Goal: Information Seeking & Learning: Find specific fact

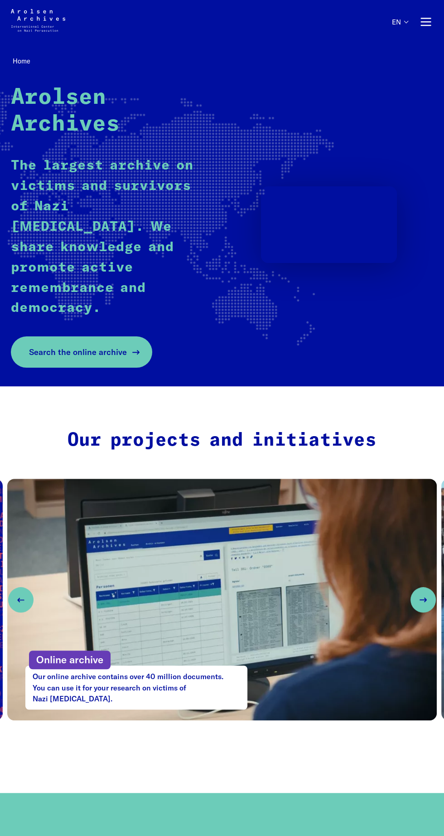
click at [82, 346] on span "Search the online archive" at bounding box center [78, 352] width 98 height 12
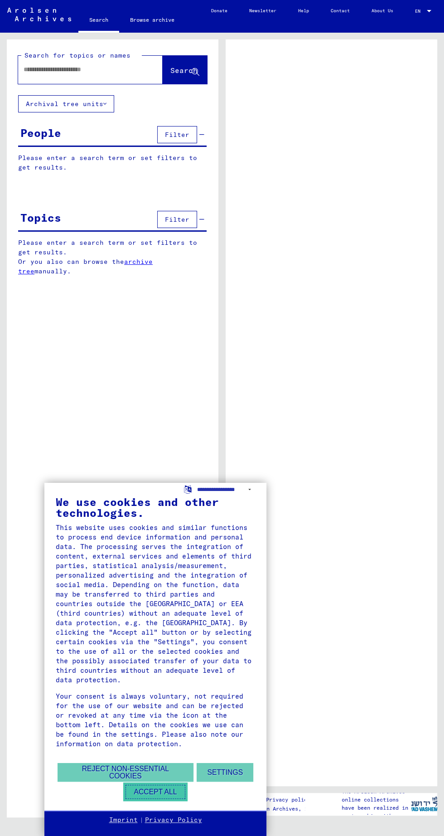
click at [162, 793] on button "Accept all" at bounding box center [155, 791] width 64 height 19
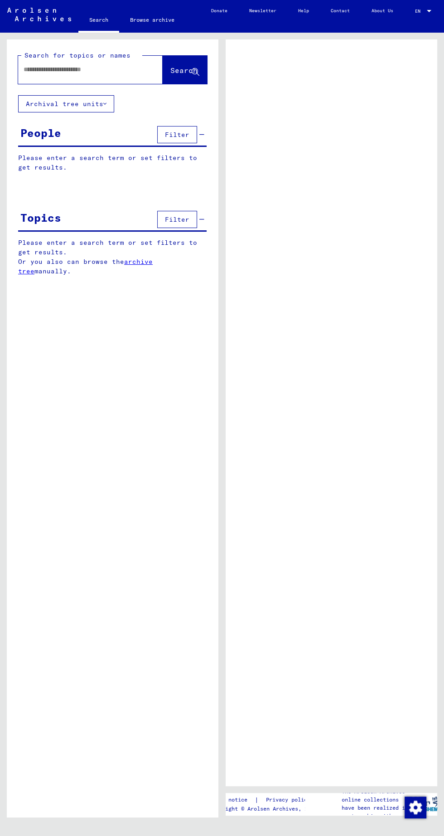
click at [83, 69] on input "text" at bounding box center [82, 70] width 117 height 10
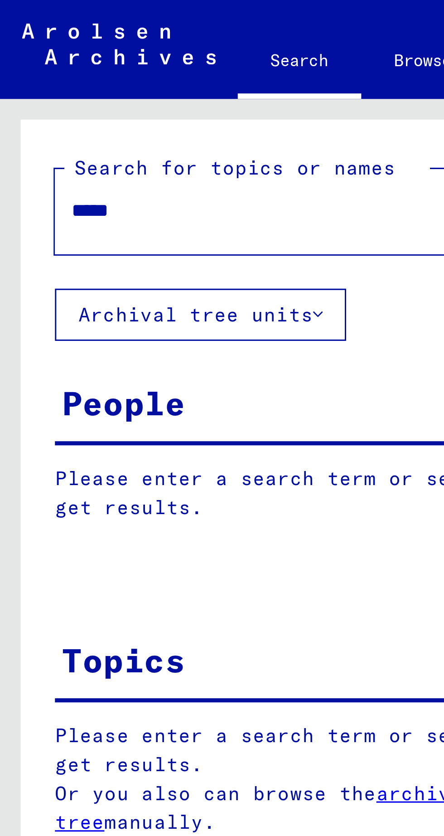
type input "******"
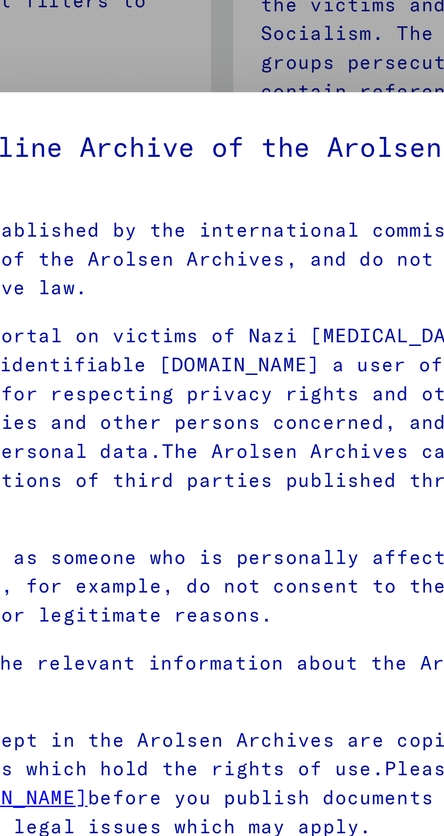
click at [271, 257] on p "Our terms of use were established by the international commission, which is the…" at bounding box center [222, 243] width 334 height 29
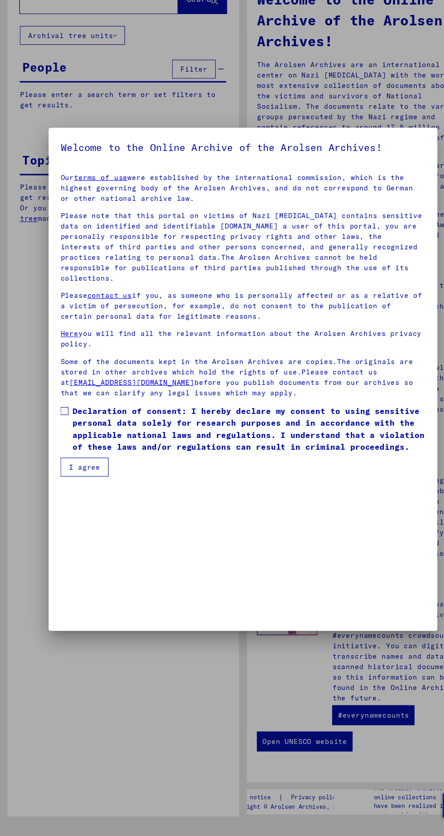
scroll to position [191, 0]
click at [58, 450] on span at bounding box center [58, 446] width 7 height 7
click at [84, 507] on button "I agree" at bounding box center [77, 497] width 44 height 17
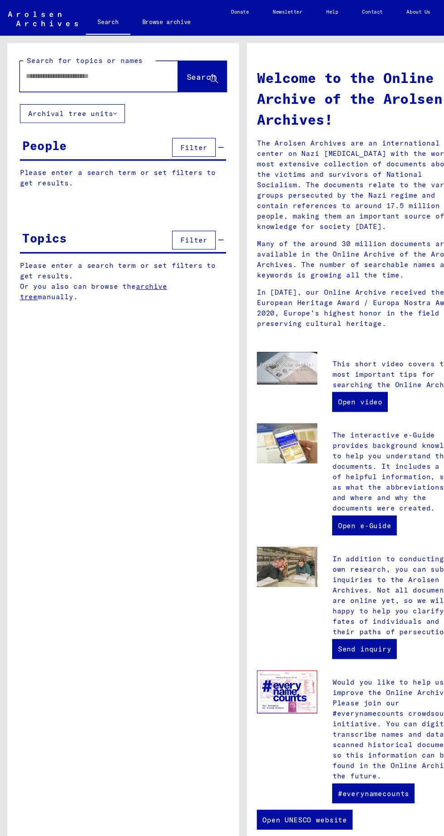
click at [81, 70] on input "text" at bounding box center [80, 70] width 112 height 10
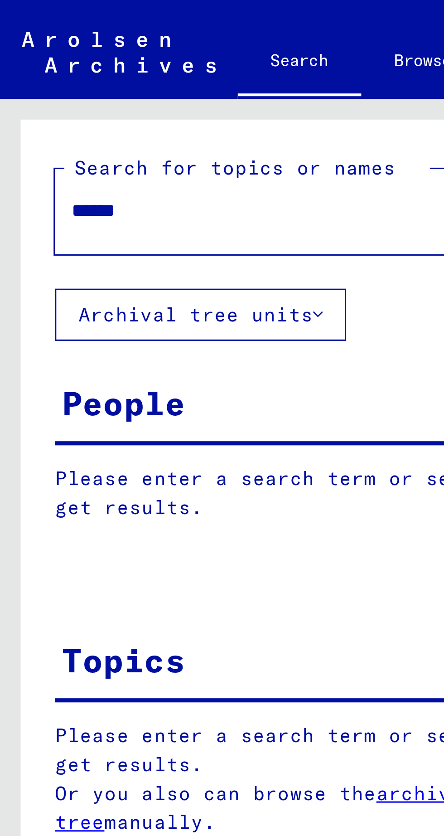
type input "******"
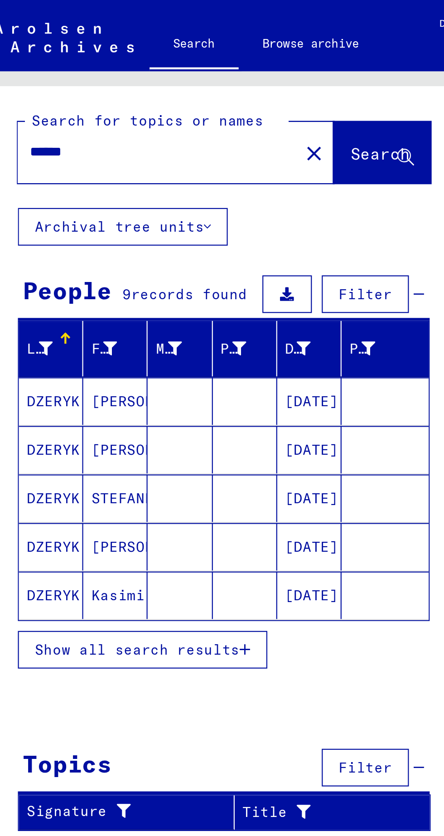
click at [106, 304] on button "Show all search results" at bounding box center [75, 297] width 114 height 17
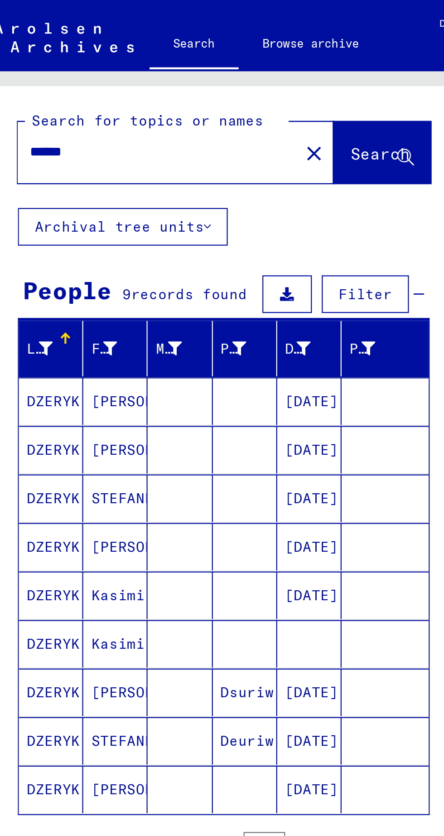
scroll to position [59, 0]
click at [41, 173] on mat-cell "DZERYK" at bounding box center [33, 184] width 29 height 22
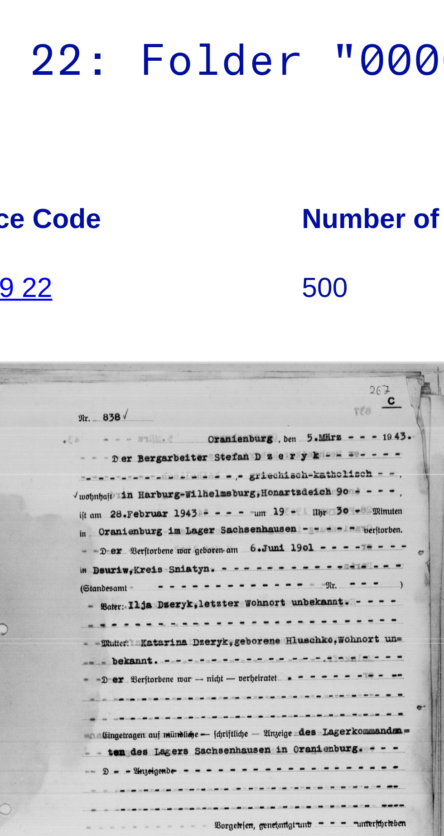
scroll to position [59, 0]
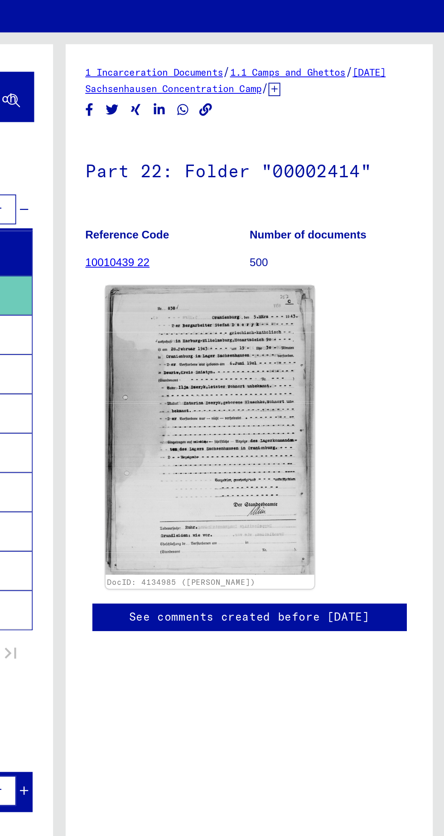
click at [316, 218] on img at bounding box center [309, 262] width 121 height 167
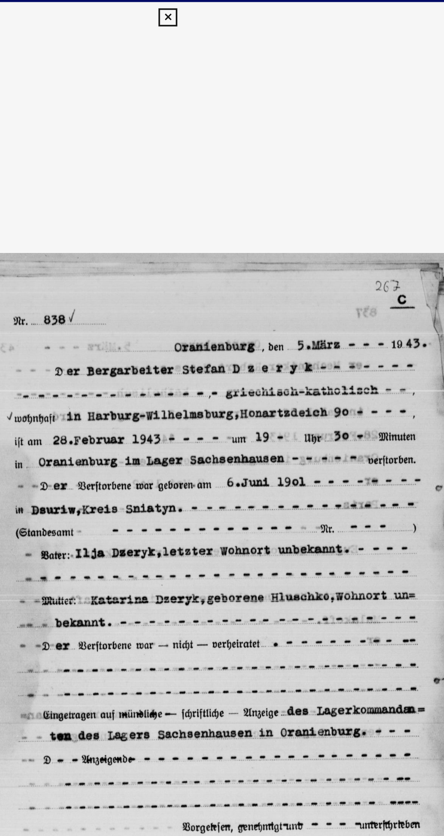
click at [223, 11] on icon at bounding box center [222, 13] width 10 height 11
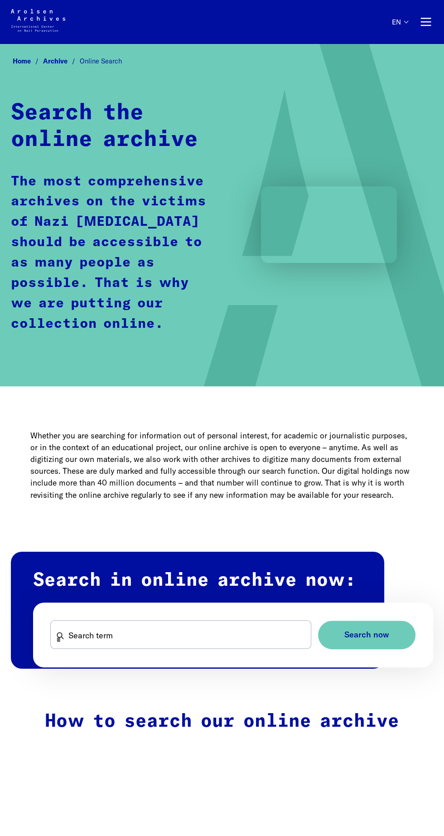
click at [102, 69] on div "Home Archive Online Search Search the online archive The most comprehensive arc…" at bounding box center [222, 214] width 422 height 321
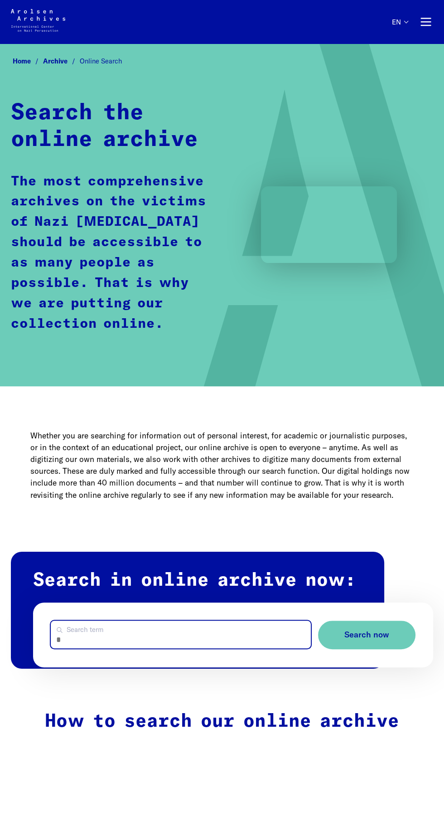
click at [207, 640] on input "Search term" at bounding box center [181, 634] width 260 height 28
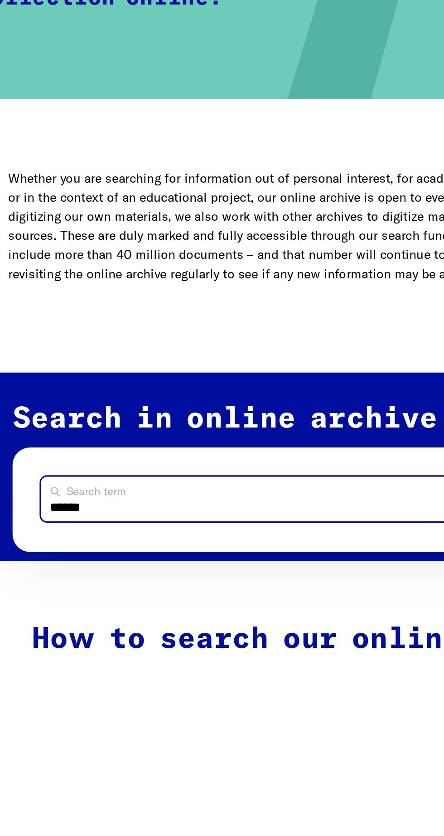
scroll to position [10, 0]
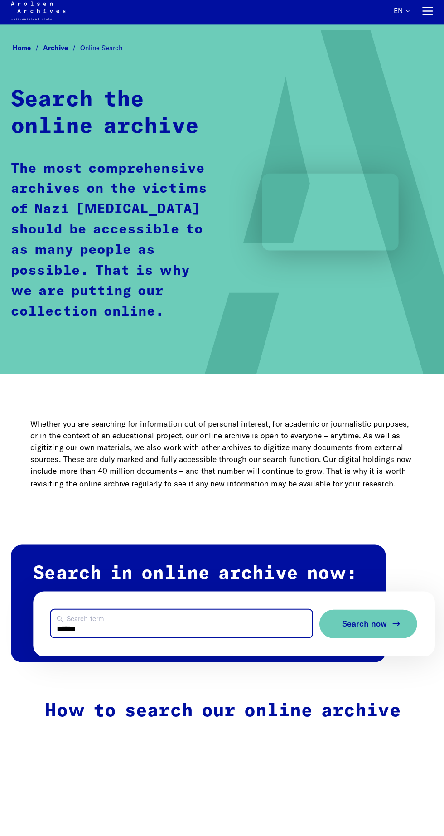
type input "******"
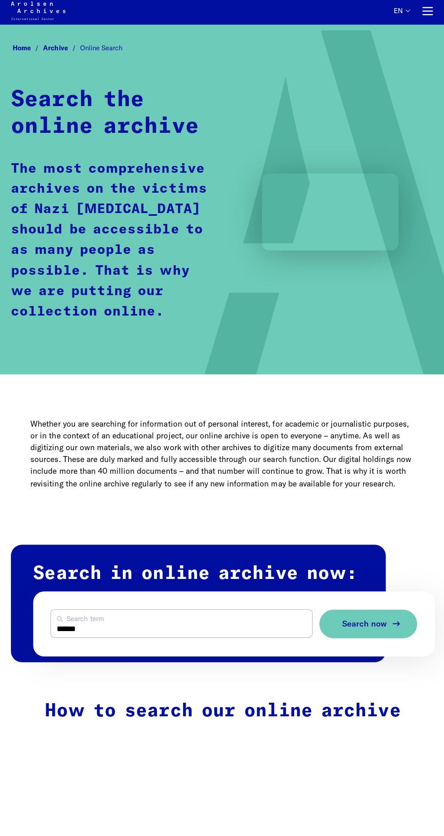
click at [376, 624] on span "Search now" at bounding box center [363, 624] width 45 height 10
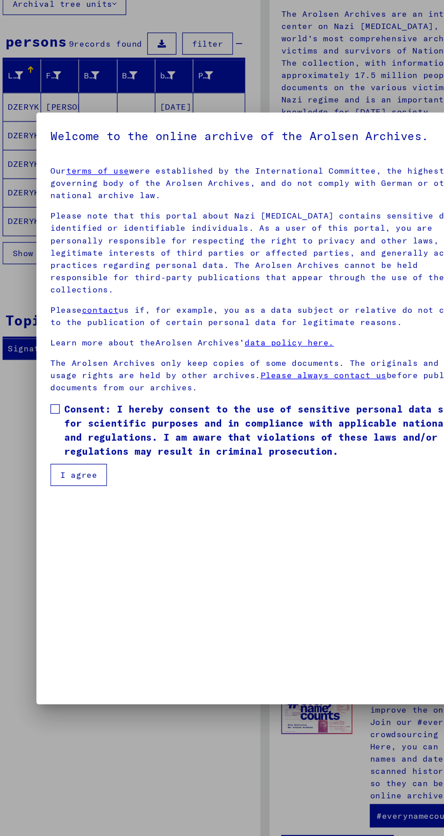
scroll to position [191, 0]
click at [58, 422] on span at bounding box center [58, 418] width 7 height 7
click at [84, 474] on font "I agree" at bounding box center [77, 469] width 29 height 8
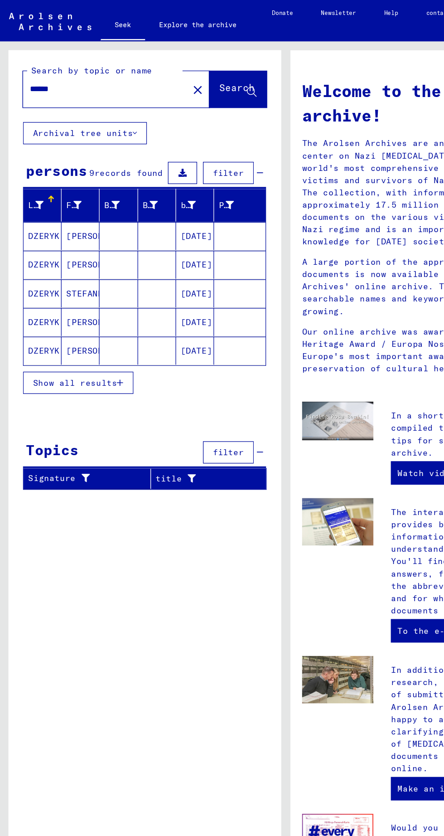
scroll to position [0, 0]
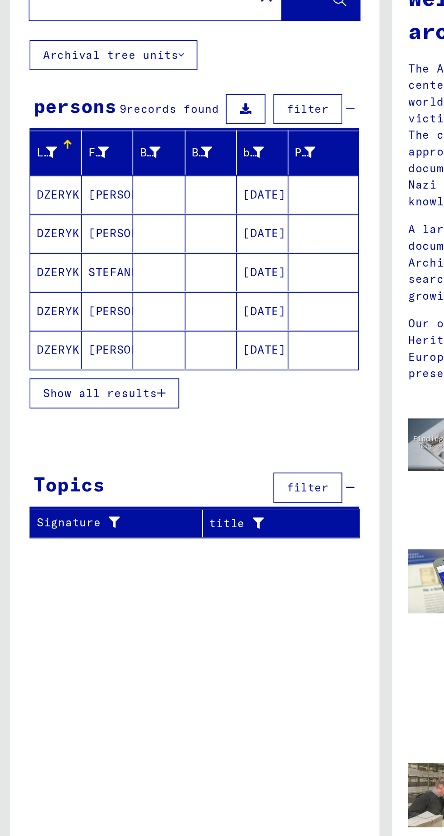
click at [80, 293] on font "Show all results" at bounding box center [58, 297] width 65 height 8
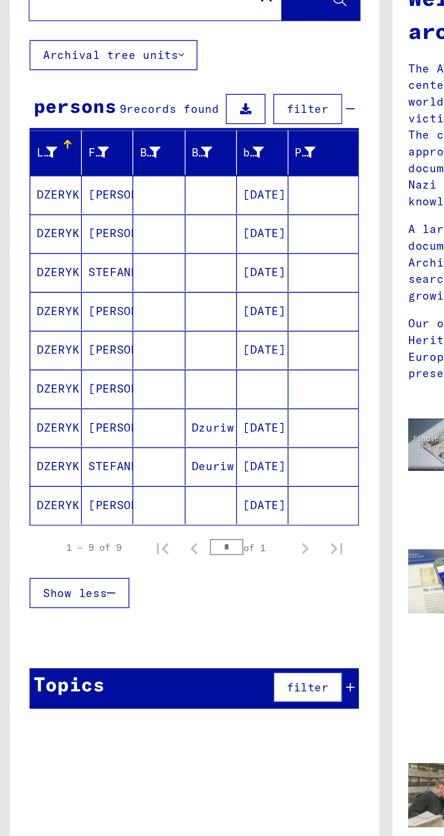
scroll to position [0, 2]
click at [36, 179] on font "DZERYK" at bounding box center [34, 183] width 24 height 8
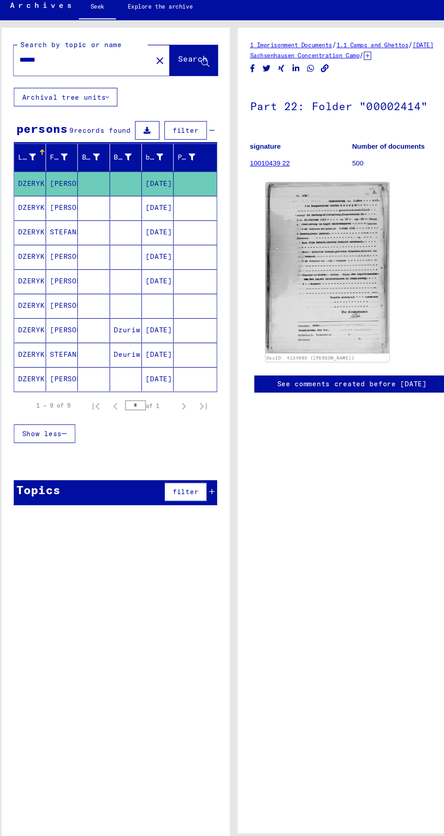
scroll to position [57, 0]
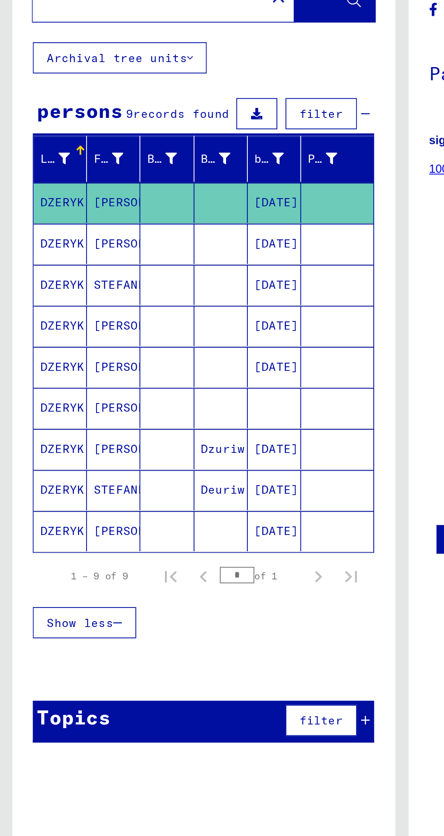
click at [35, 202] on font "DZERYK" at bounding box center [34, 206] width 24 height 8
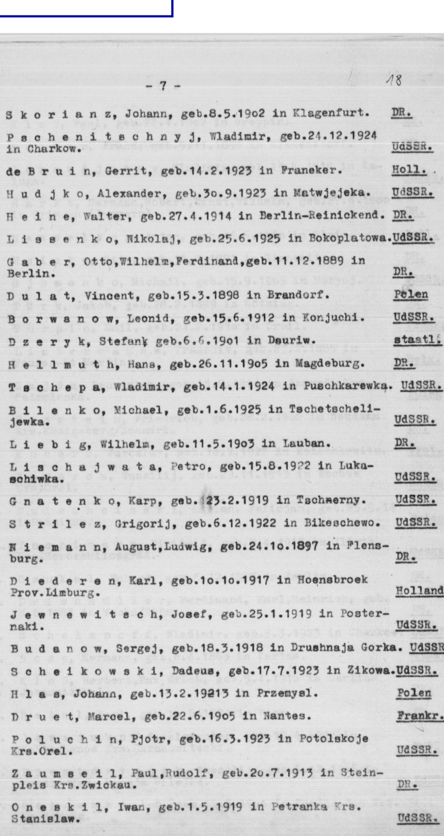
scroll to position [23, 0]
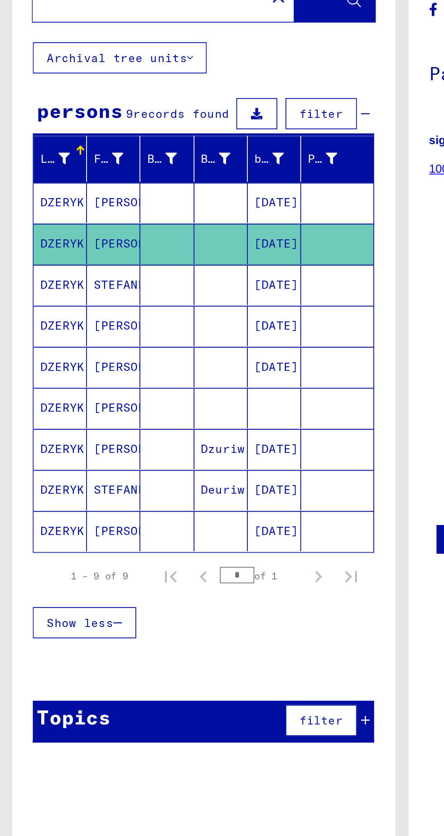
click at [64, 225] on font "STEFANK" at bounding box center [66, 229] width 29 height 8
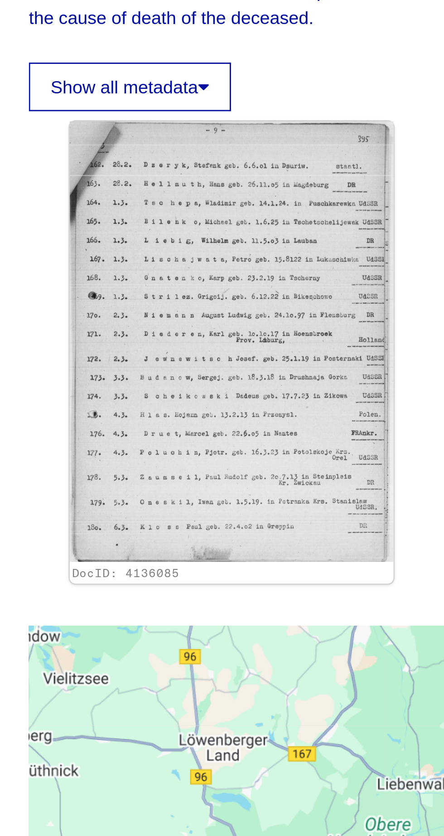
scroll to position [25, 0]
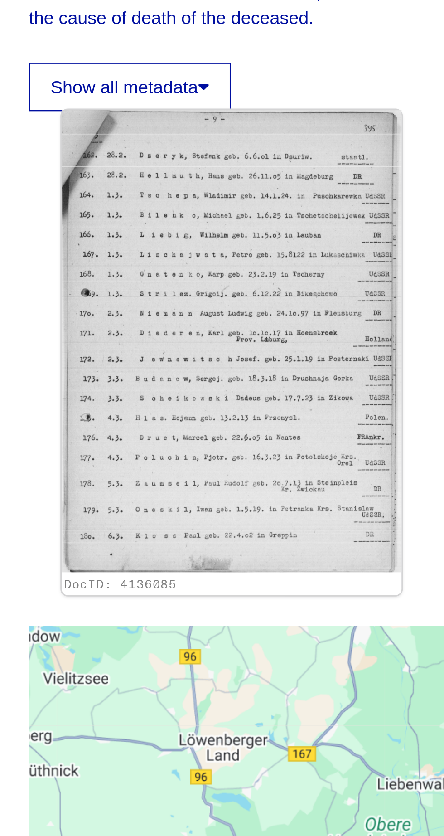
click at [322, 430] on img at bounding box center [309, 378] width 121 height 164
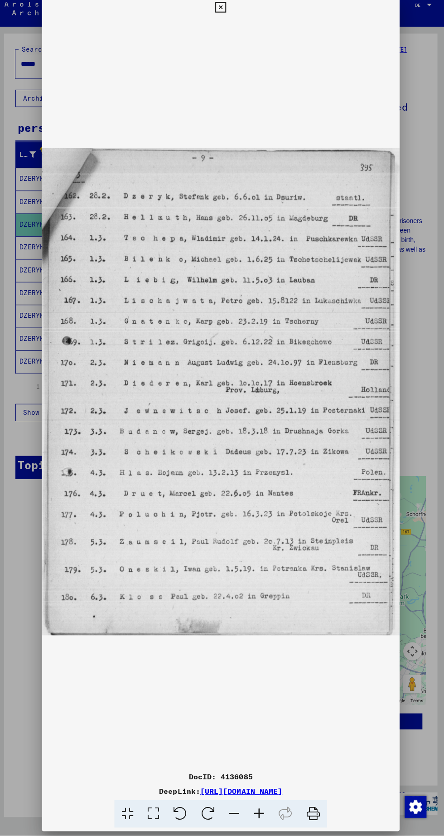
scroll to position [0, 0]
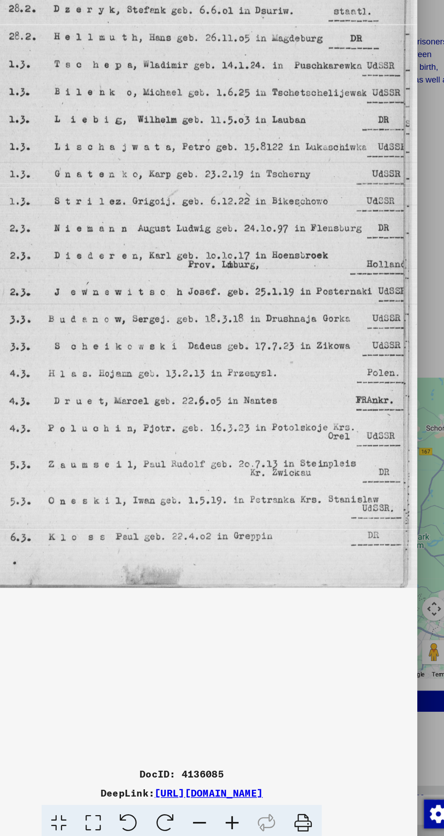
click at [283, 796] on font "https://collections.arolsen-archives.org/de/document/4136085" at bounding box center [243, 791] width 82 height 9
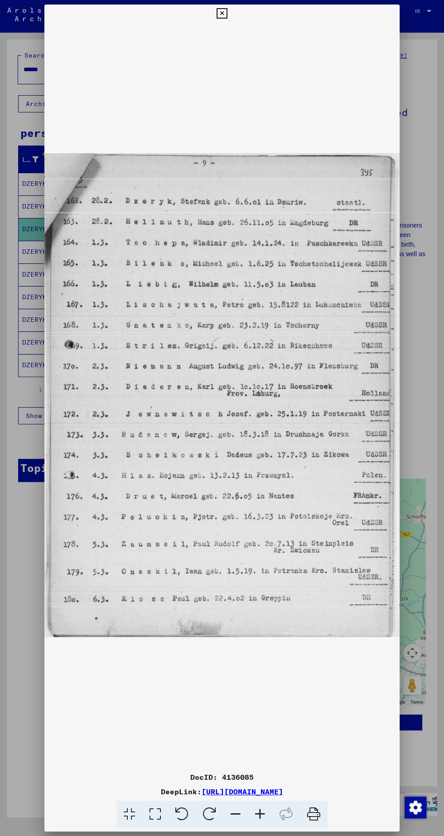
click at [213, 824] on icon at bounding box center [210, 814] width 28 height 28
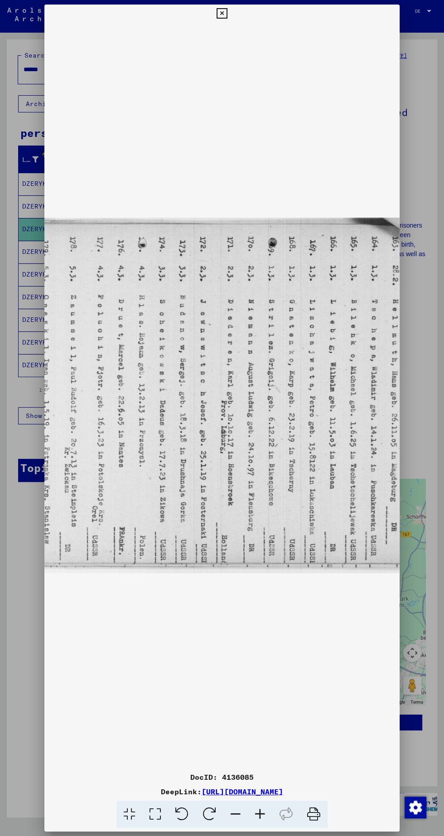
click at [208, 812] on icon at bounding box center [210, 814] width 28 height 28
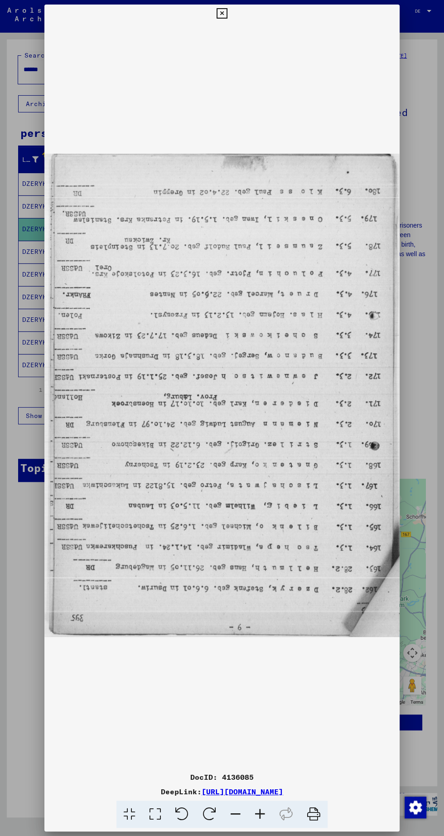
click at [207, 816] on icon at bounding box center [210, 814] width 28 height 28
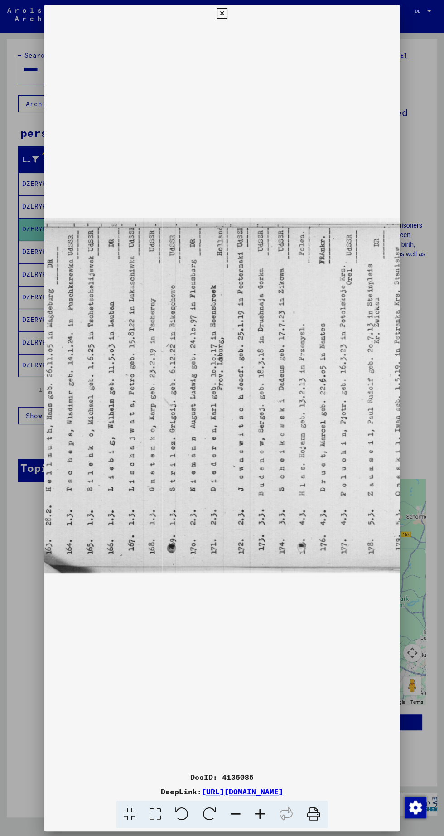
click at [206, 816] on icon at bounding box center [210, 814] width 28 height 28
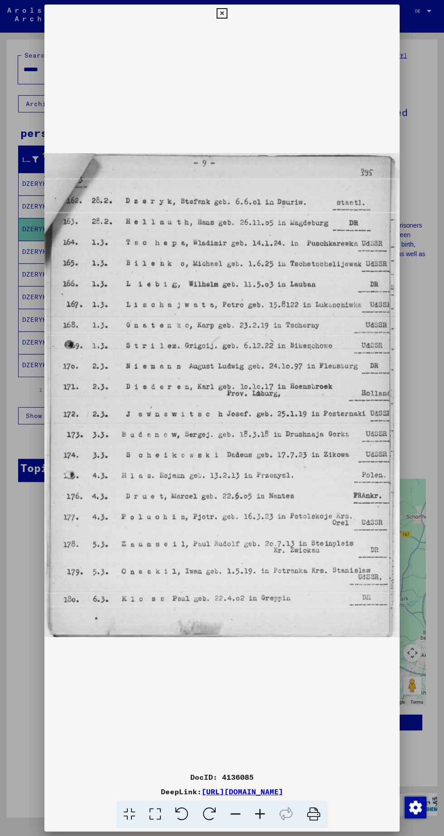
click at [222, 13] on icon at bounding box center [222, 13] width 10 height 11
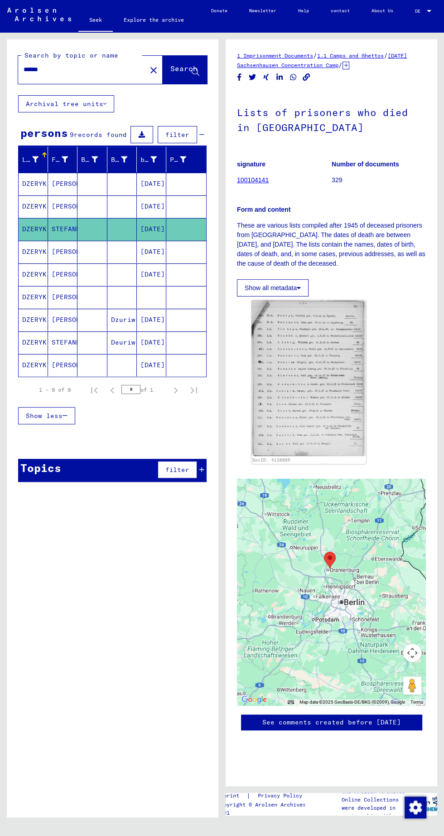
click at [63, 251] on font "[PERSON_NAME]" at bounding box center [78, 251] width 53 height 8
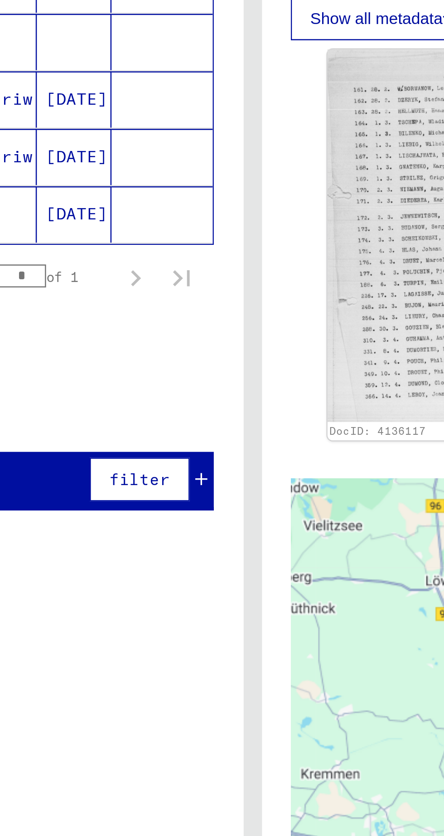
scroll to position [2, 0]
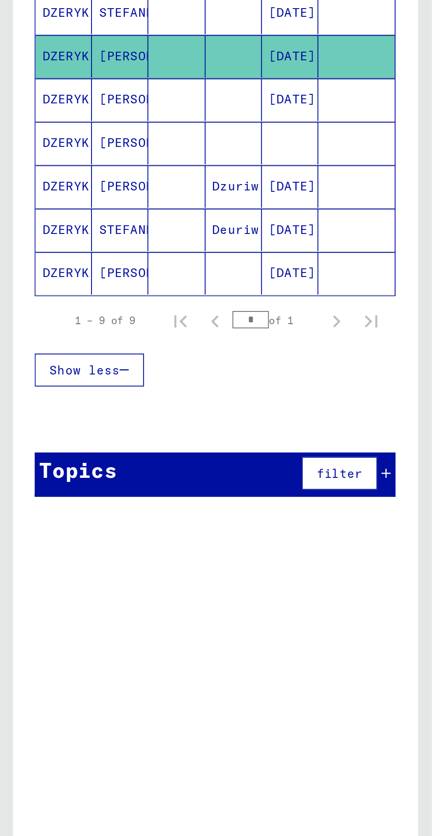
click at [38, 319] on font "DZERYK" at bounding box center [34, 319] width 24 height 8
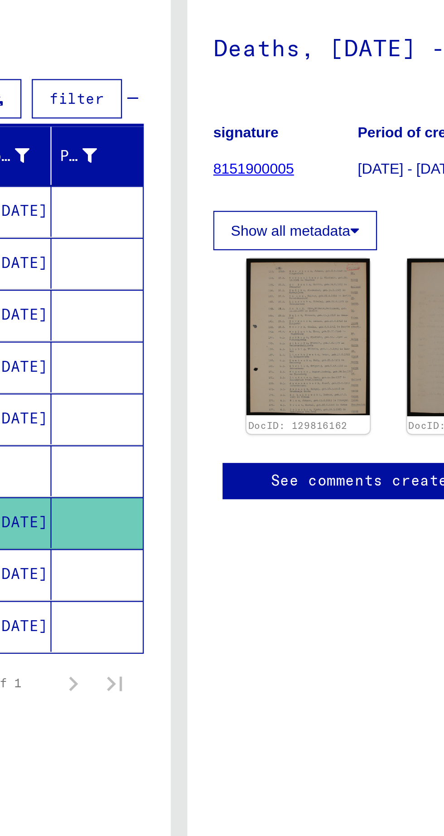
scroll to position [43, 0]
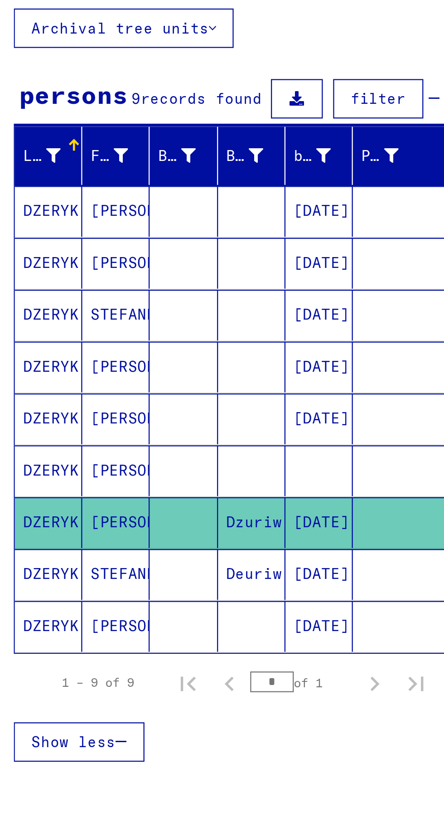
click at [67, 338] on font "STEFANK" at bounding box center [66, 342] width 29 height 8
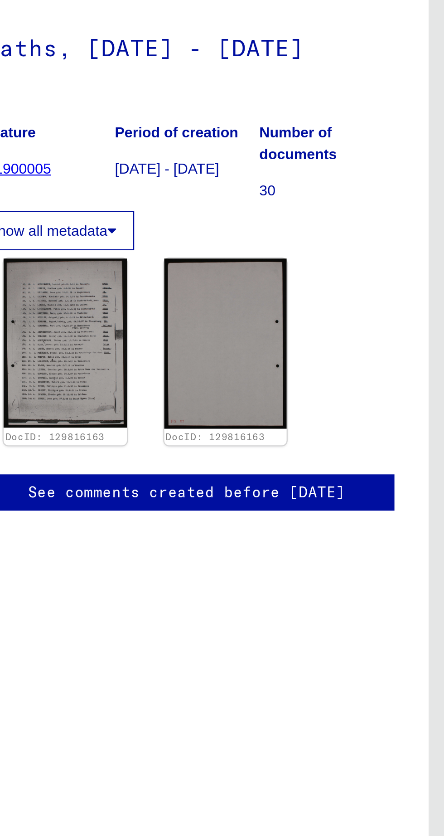
scroll to position [43, 2]
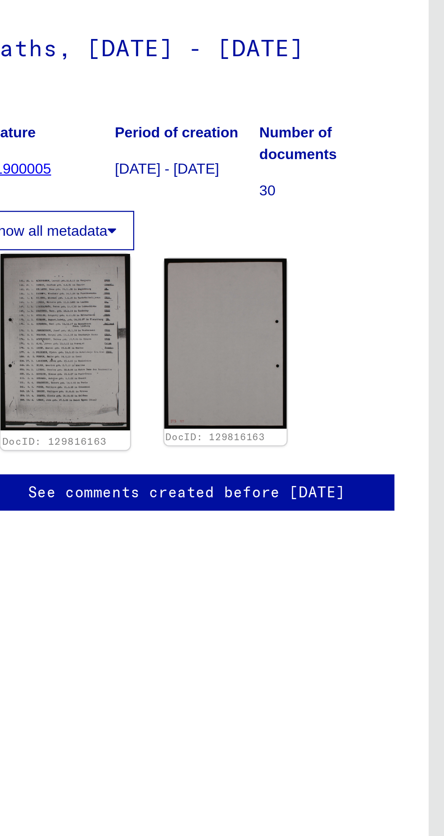
click at [281, 206] on img at bounding box center [278, 241] width 56 height 77
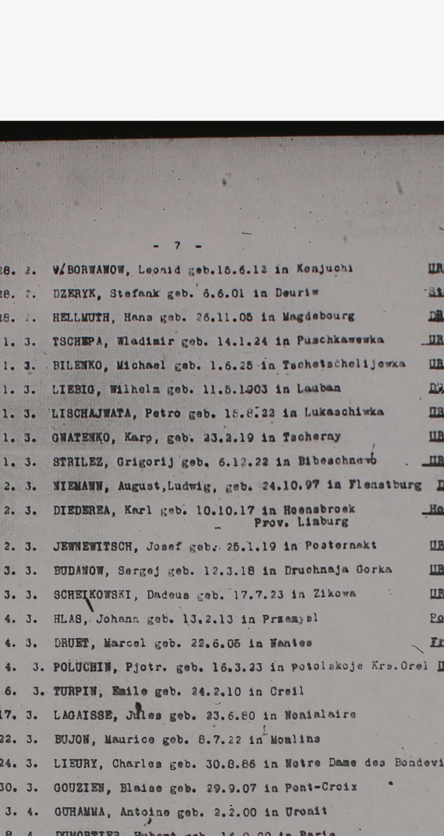
scroll to position [0, 2]
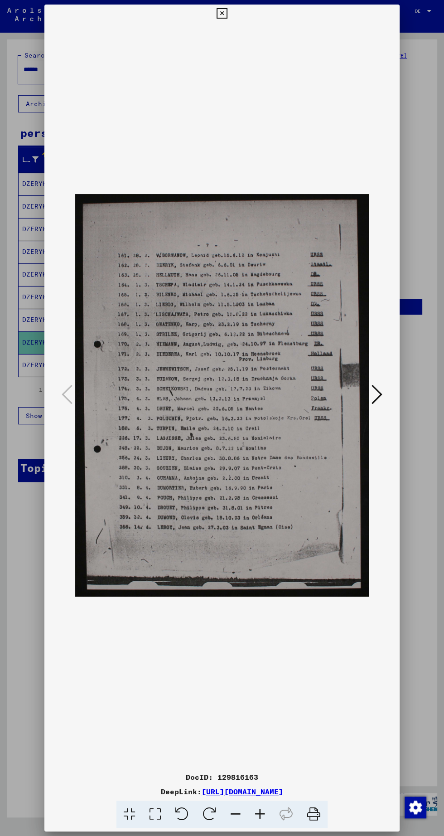
click at [221, 16] on icon at bounding box center [222, 13] width 10 height 11
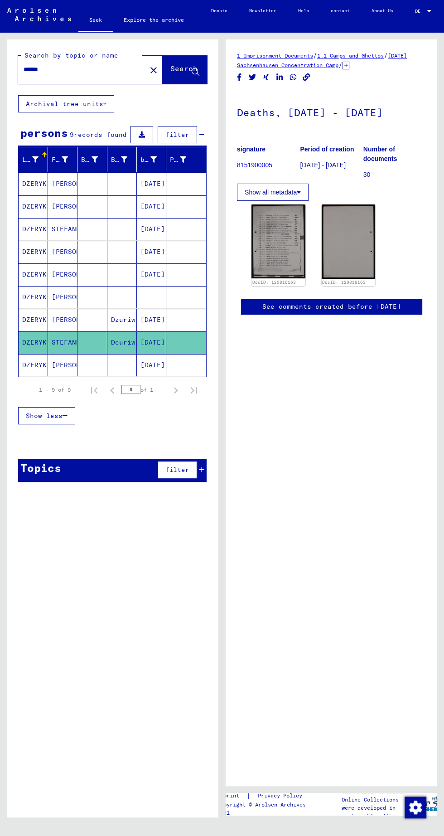
click at [65, 364] on font "[PERSON_NAME]" at bounding box center [78, 365] width 53 height 8
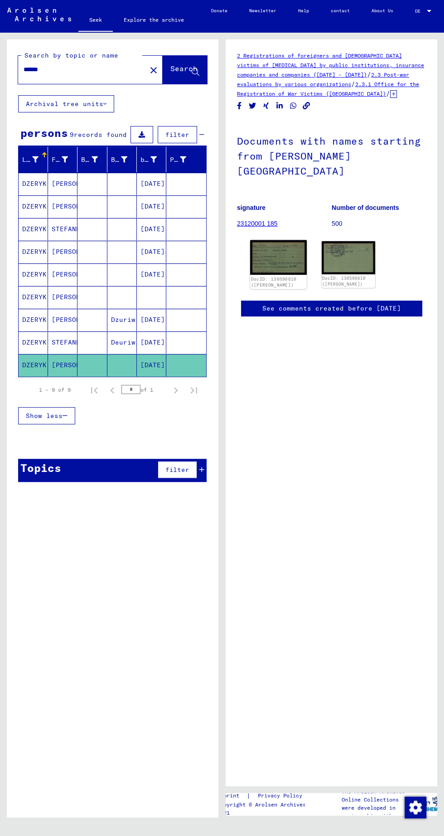
click at [290, 246] on img at bounding box center [278, 257] width 56 height 34
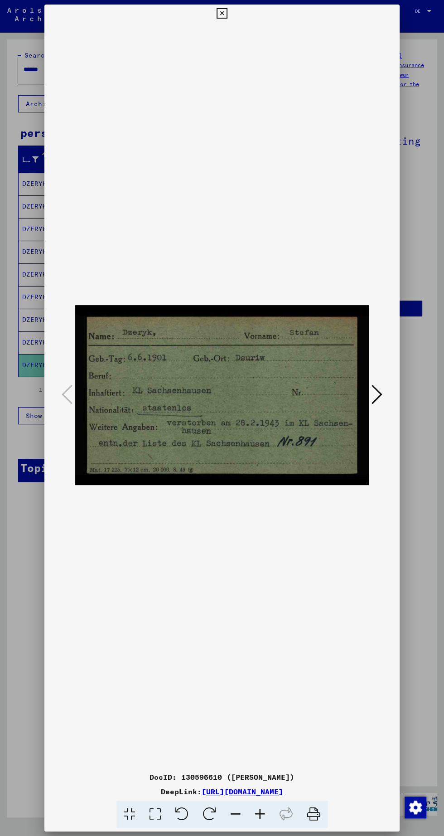
click at [220, 10] on icon at bounding box center [222, 13] width 10 height 11
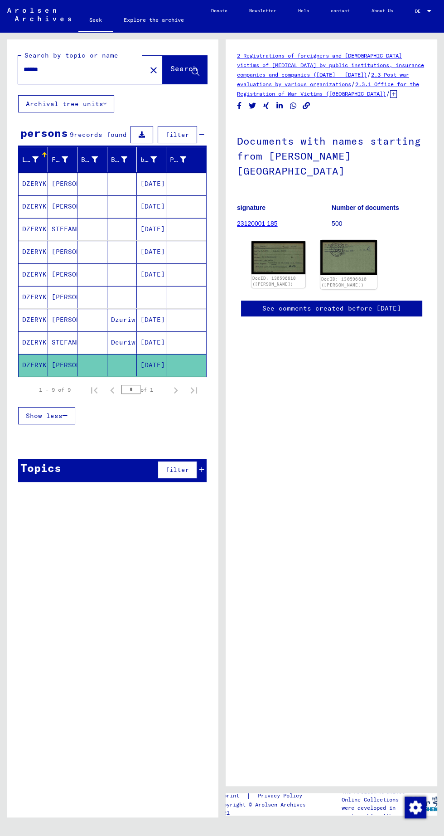
click at [347, 240] on img at bounding box center [348, 257] width 56 height 35
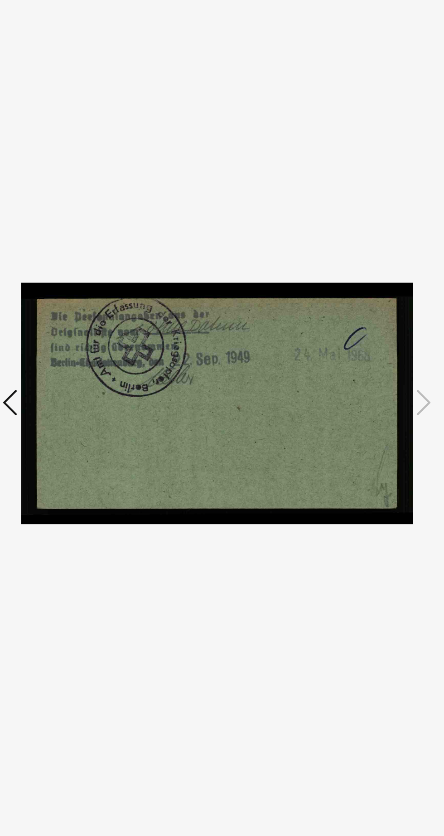
click at [80, 382] on img at bounding box center [222, 395] width 294 height 745
click at [72, 401] on icon at bounding box center [67, 394] width 11 height 22
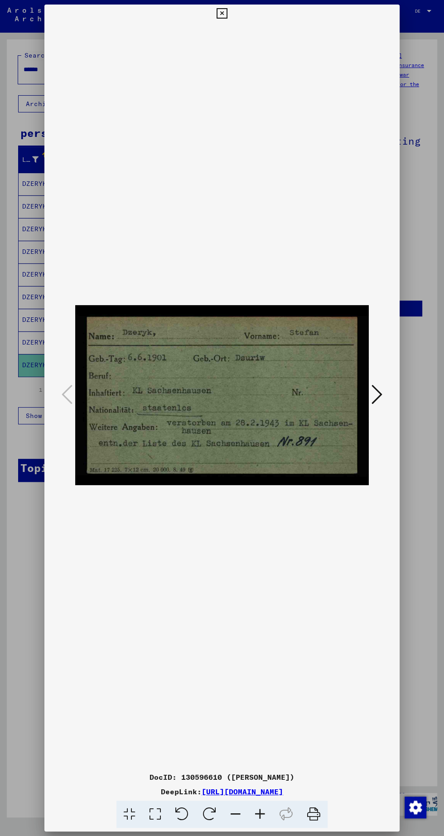
click at [222, 13] on icon at bounding box center [222, 13] width 10 height 11
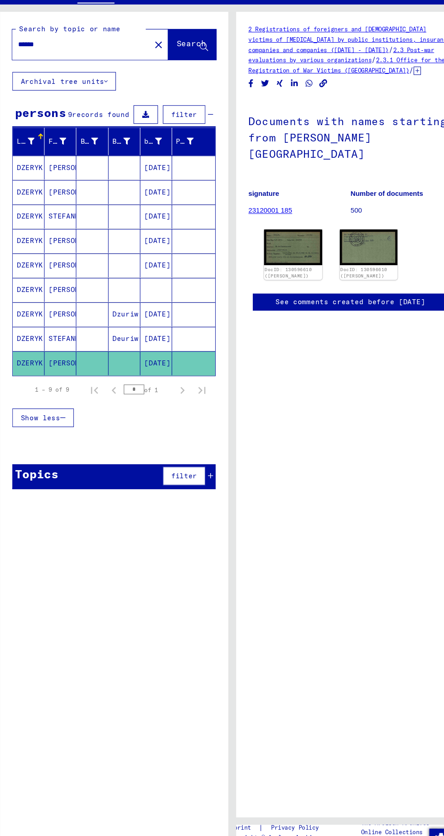
scroll to position [1, 2]
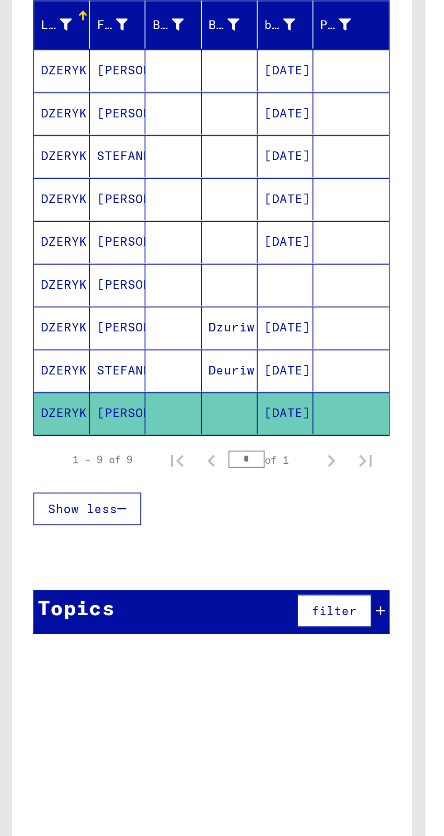
click at [62, 271] on font "Casimir" at bounding box center [78, 274] width 53 height 8
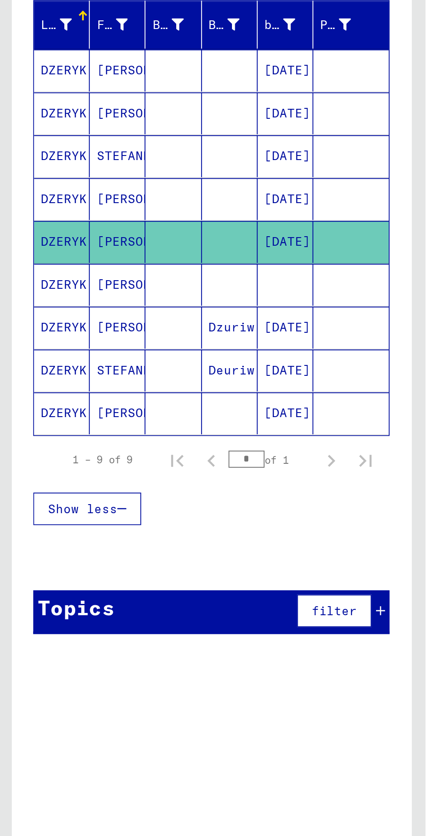
scroll to position [4, 2]
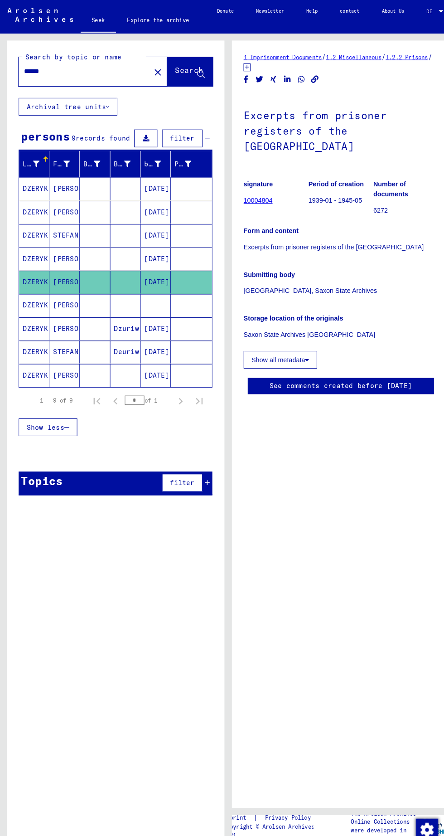
click at [54, 293] on font "Casimir" at bounding box center [78, 297] width 53 height 8
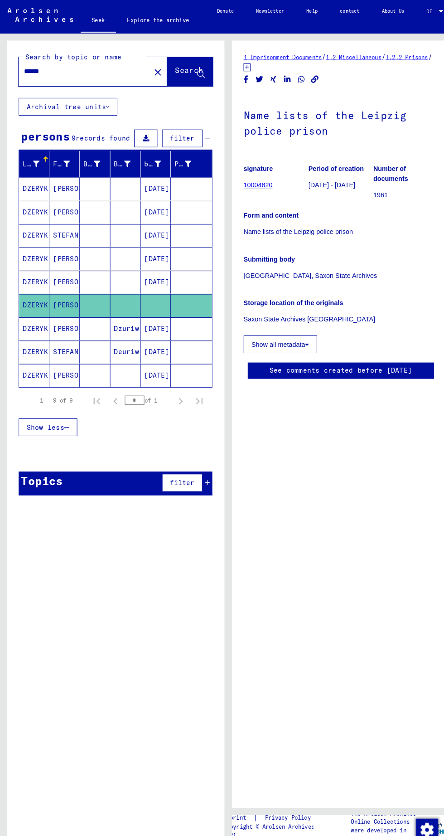
click at [57, 271] on font "Casimir" at bounding box center [78, 274] width 53 height 8
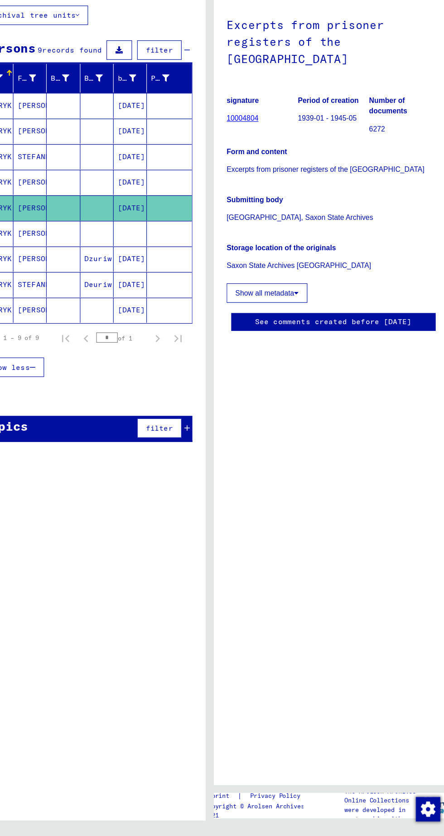
click at [147, 184] on font "[DATE]" at bounding box center [152, 183] width 24 height 8
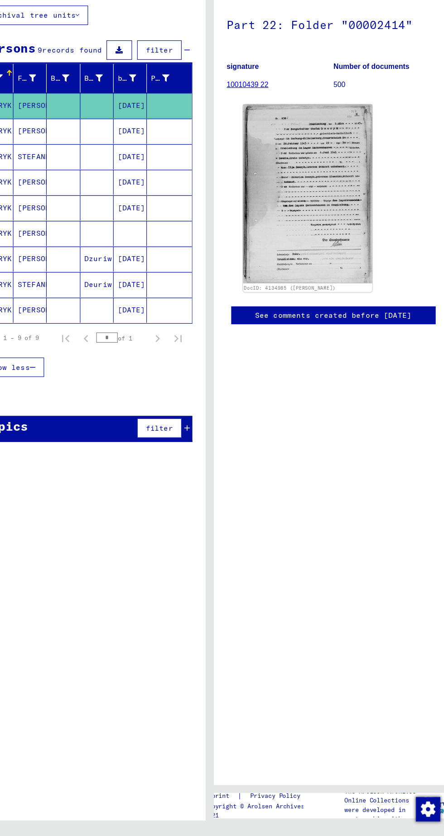
click at [149, 299] on mat-cell at bounding box center [151, 297] width 29 height 22
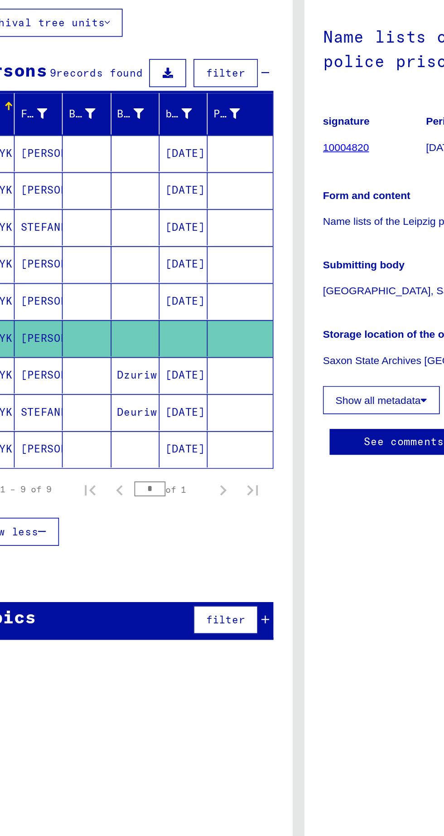
click at [142, 270] on font "[DATE]" at bounding box center [152, 274] width 24 height 8
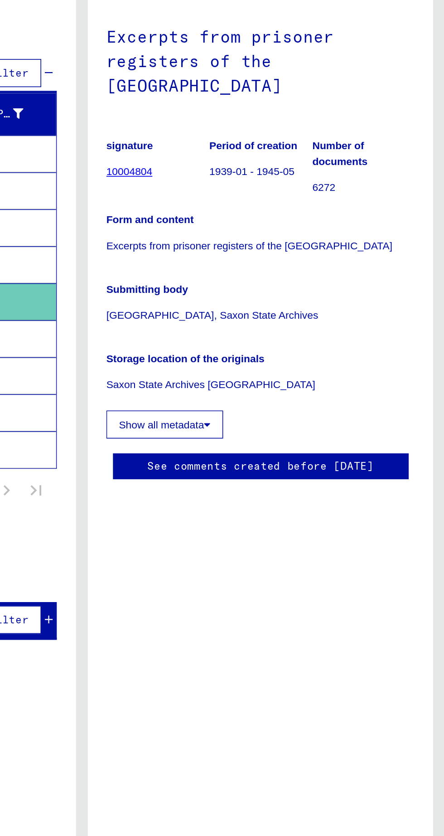
click at [298, 347] on icon at bounding box center [299, 350] width 4 height 6
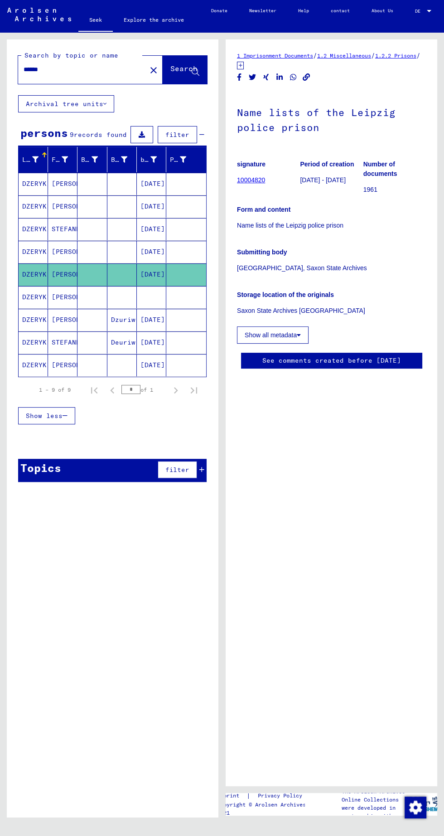
click at [79, 69] on input "******" at bounding box center [82, 70] width 117 height 10
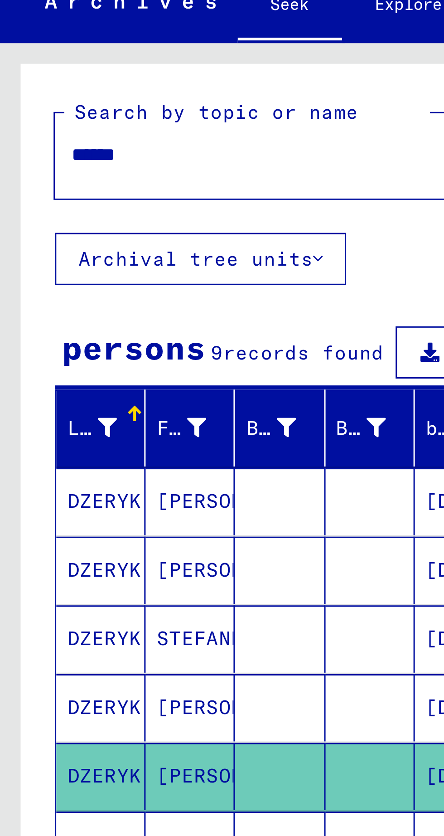
scroll to position [0, 2]
click at [78, 68] on input "******" at bounding box center [82, 70] width 117 height 10
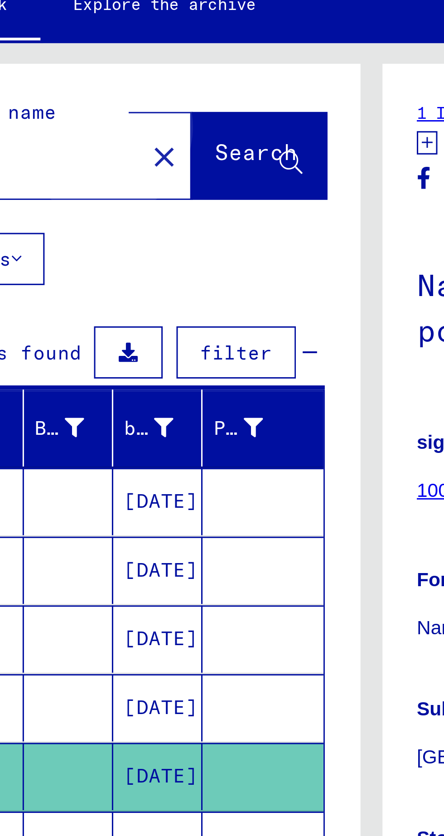
click at [170, 71] on font "Search" at bounding box center [183, 68] width 27 height 9
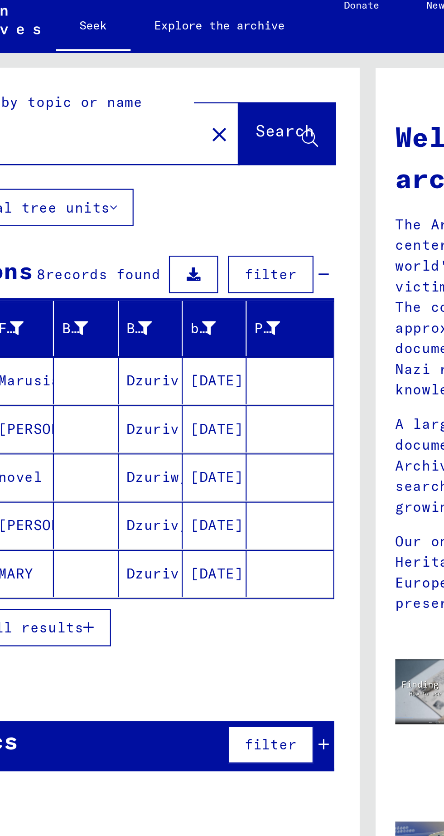
scroll to position [2, 0]
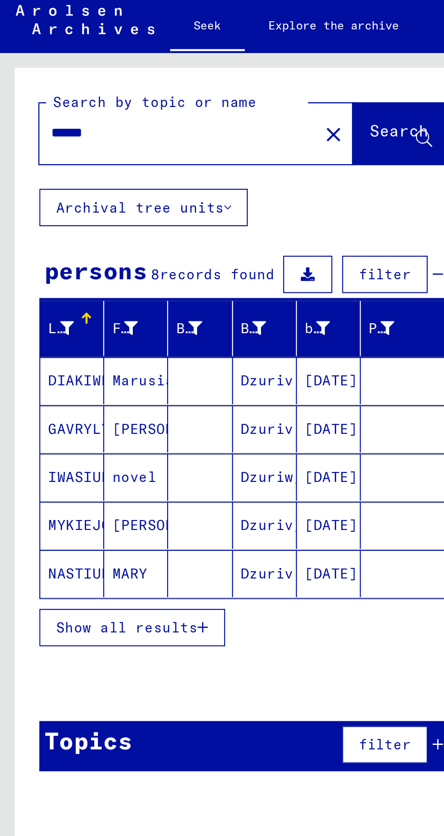
click at [83, 294] on font "Show all results" at bounding box center [58, 297] width 65 height 8
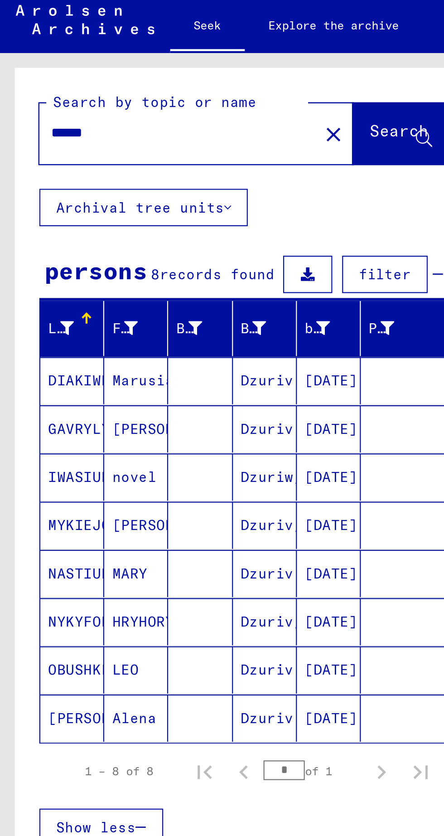
scroll to position [59, 0]
click at [54, 290] on font "HRYHORY" at bounding box center [66, 294] width 29 height 8
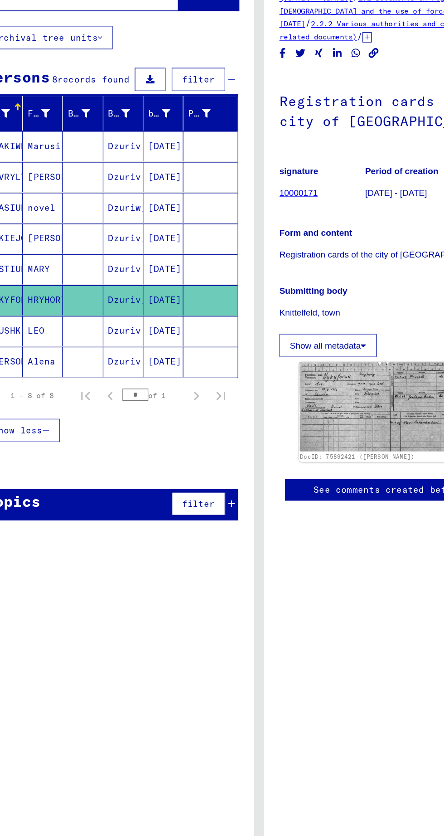
scroll to position [1, 0]
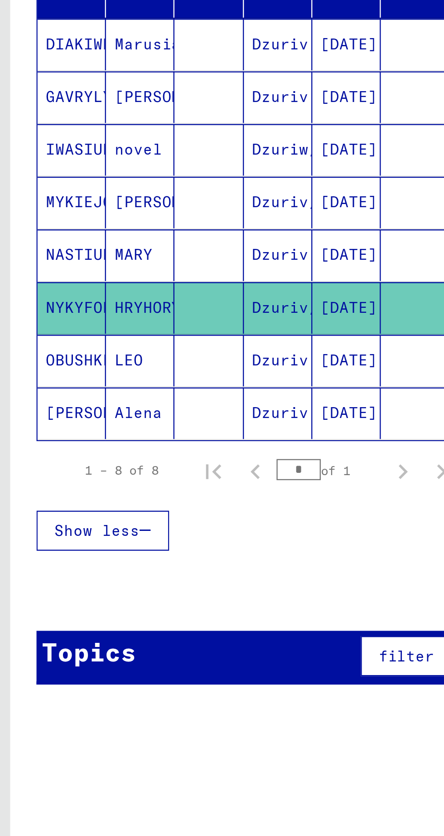
click at [35, 247] on font "MYKIEJORUK" at bounding box center [42, 251] width 41 height 8
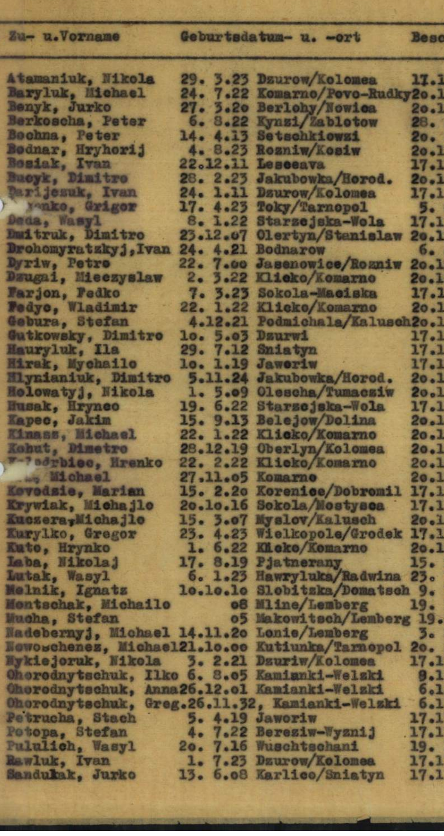
scroll to position [4, 0]
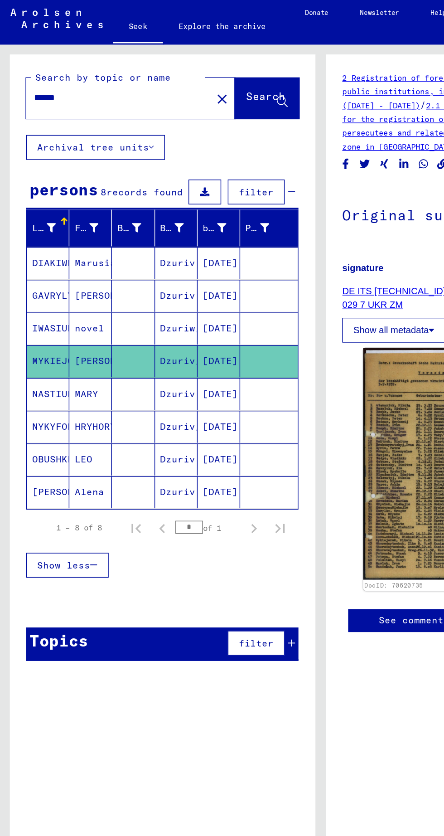
click at [65, 65] on input "******" at bounding box center [82, 70] width 117 height 10
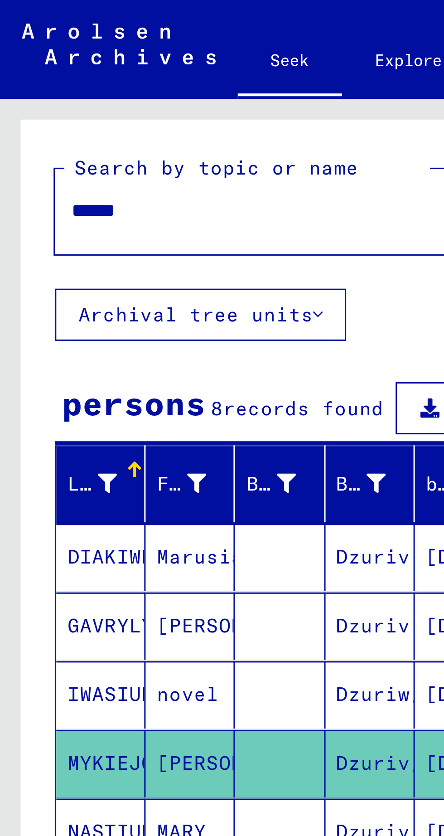
scroll to position [4, 2]
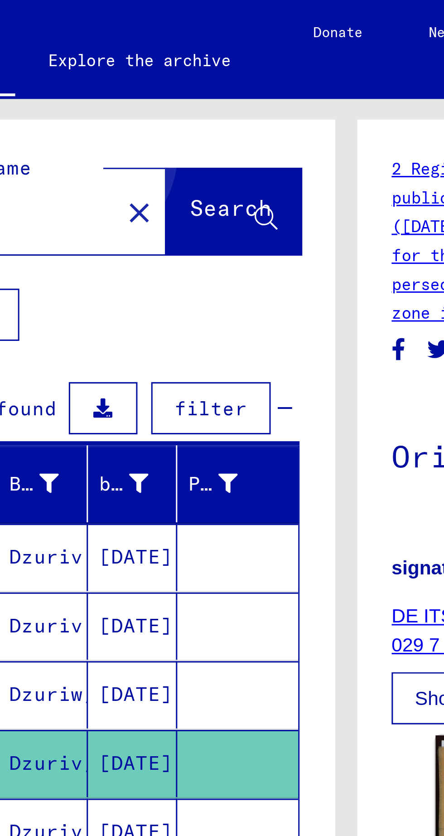
type input "******"
click at [169, 58] on button "Search" at bounding box center [185, 70] width 44 height 28
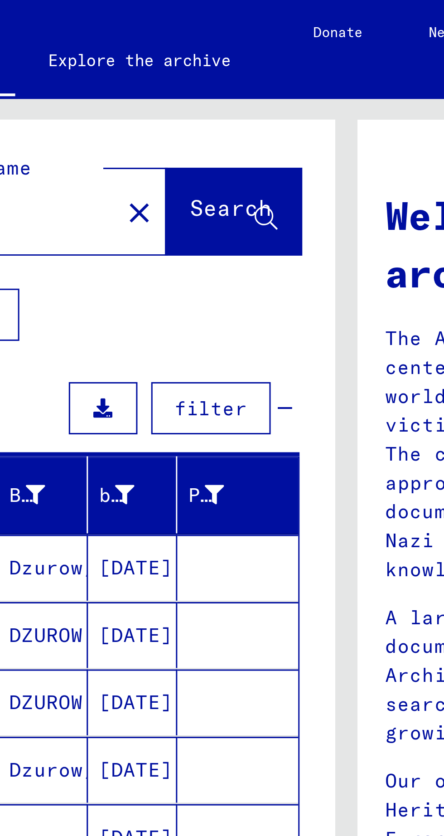
scroll to position [3, 0]
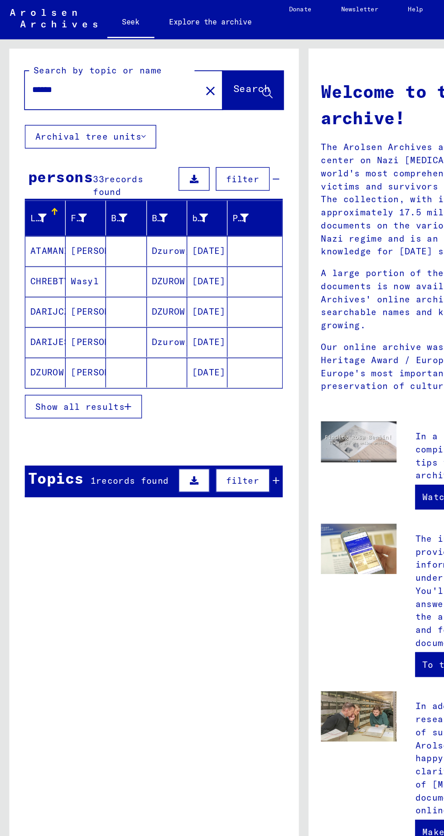
click at [80, 297] on font "Show all results" at bounding box center [58, 301] width 65 height 8
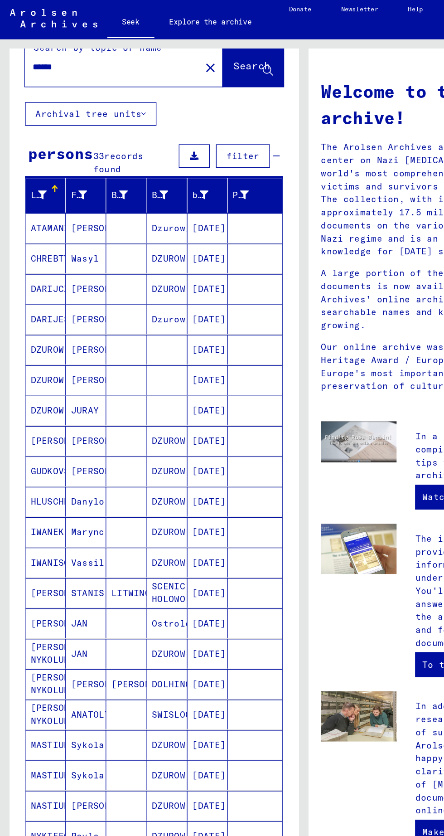
scroll to position [59, 0]
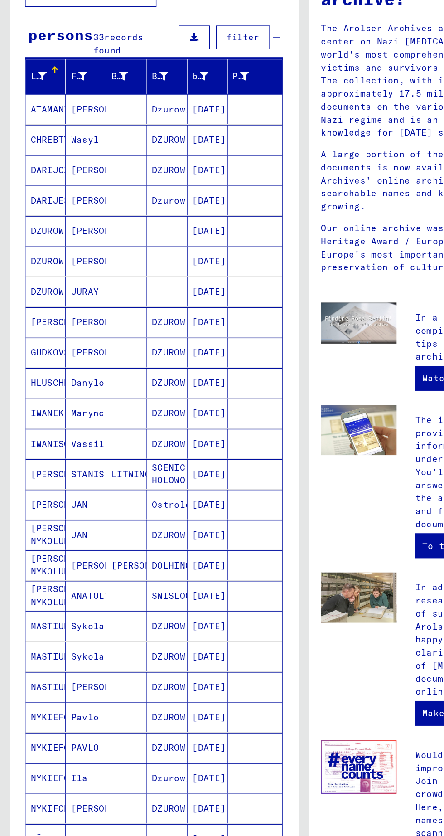
click at [178, 722] on icon "Next page" at bounding box center [175, 728] width 13 height 13
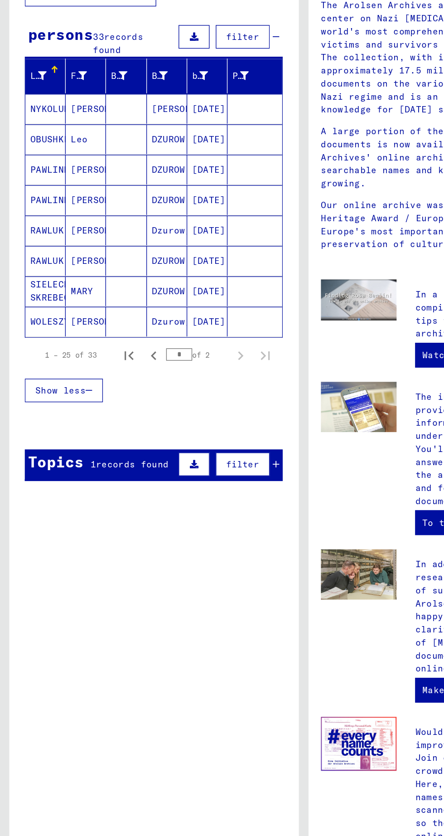
scroll to position [0, 0]
click at [112, 366] on icon "Previous page" at bounding box center [112, 367] width 13 height 13
type input "*"
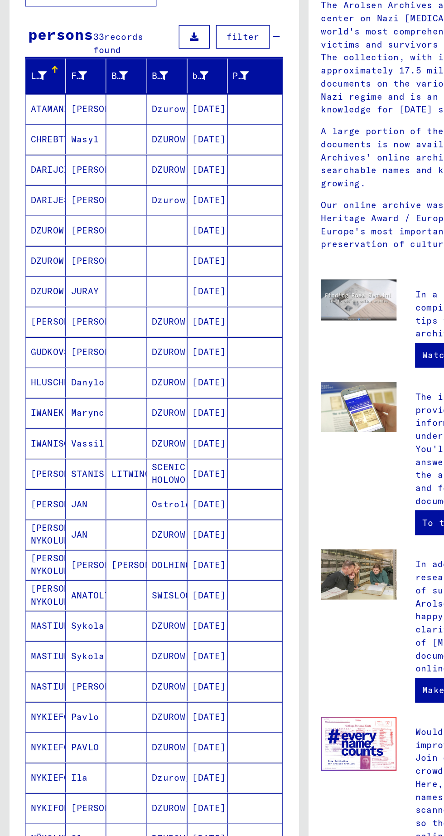
scroll to position [17, 0]
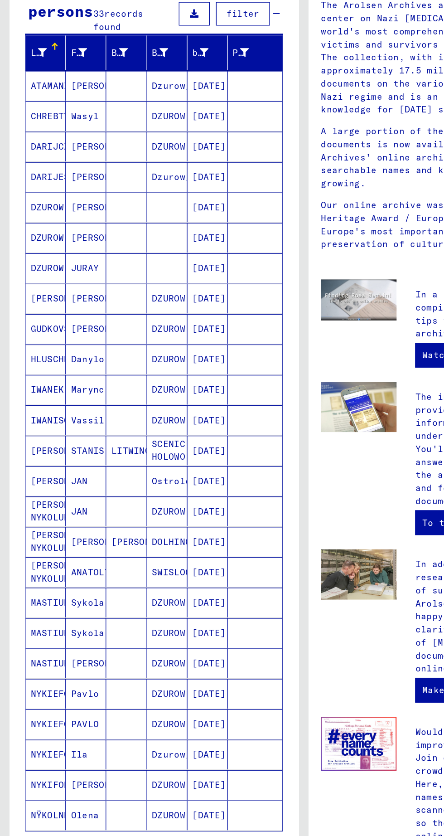
click at [39, 677] on font "NYKIFORUK" at bounding box center [40, 681] width 37 height 8
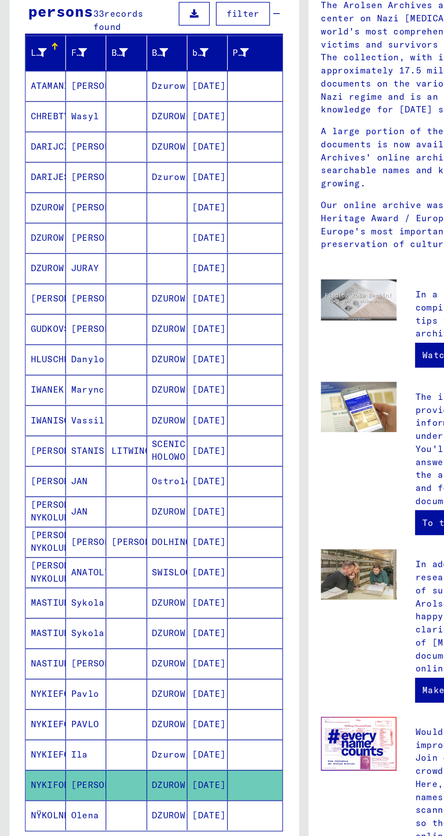
scroll to position [59, 0]
click at [64, 633] on font "PAVLO" at bounding box center [62, 637] width 20 height 8
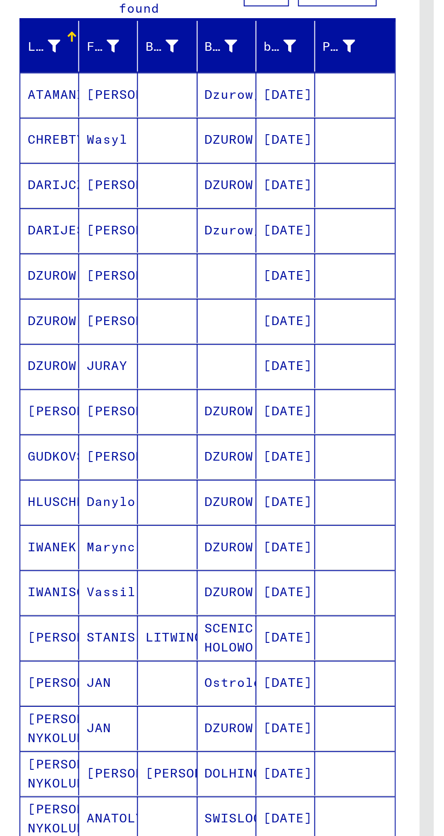
scroll to position [59, 0]
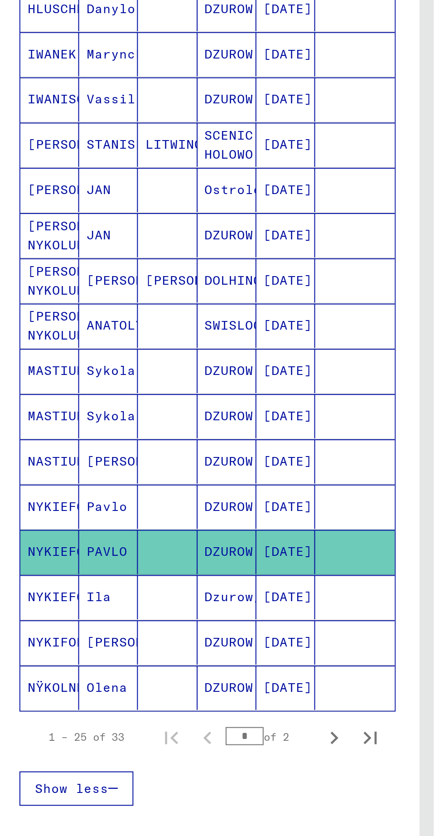
click at [38, 655] on font "NYKIEFORUK" at bounding box center [42, 659] width 41 height 8
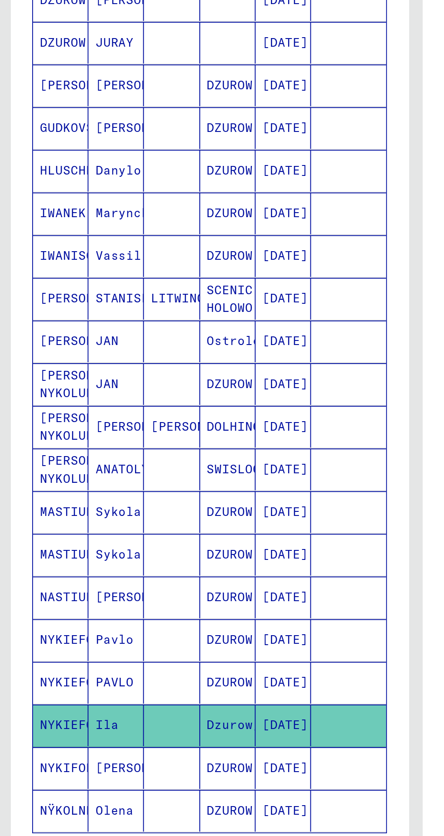
click at [42, 390] on font "HLUSCHKO" at bounding box center [38, 391] width 33 height 8
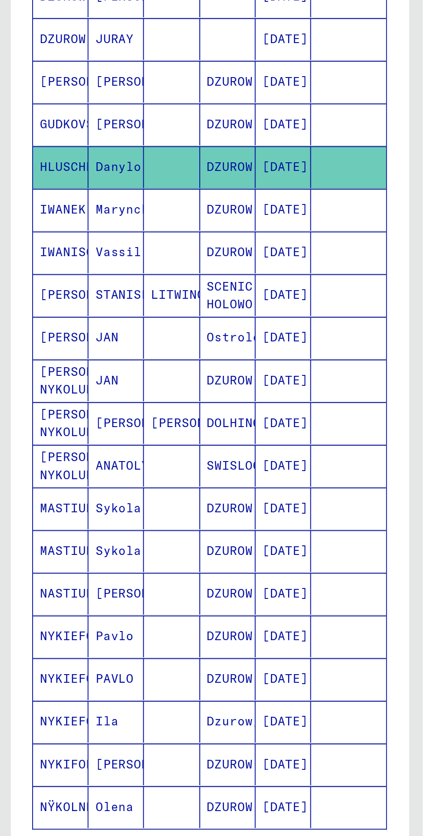
scroll to position [0, 2]
click at [33, 340] on font "GRIGORTSCHUK HRYHORCZUK" at bounding box center [48, 344] width 53 height 8
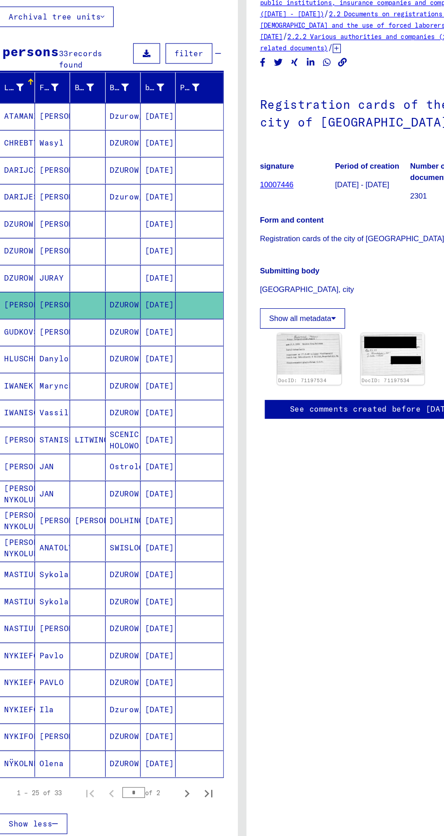
scroll to position [26, 0]
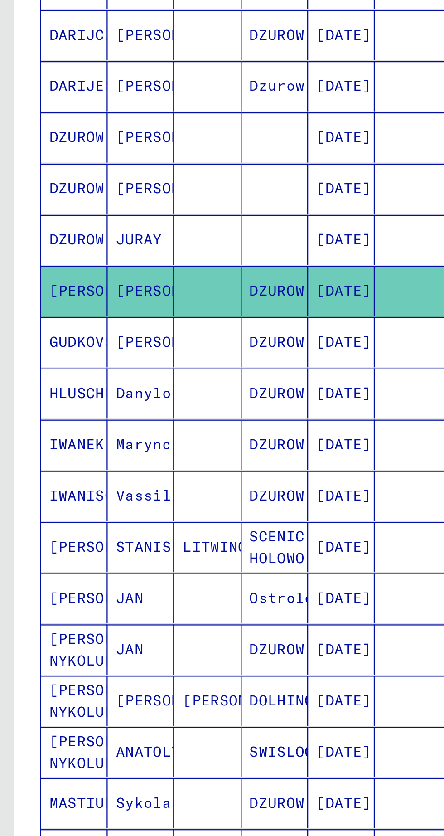
click at [36, 361] on font "HLUSCHKO" at bounding box center [38, 365] width 33 height 8
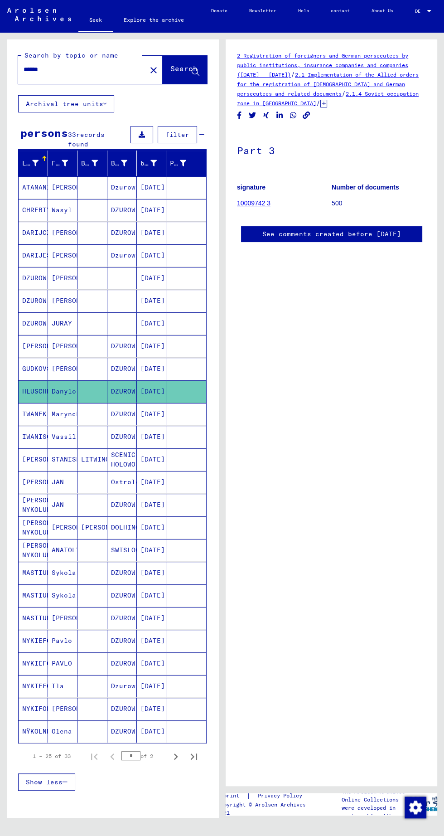
click at [78, 100] on font "Archival tree units" at bounding box center [64, 104] width 77 height 8
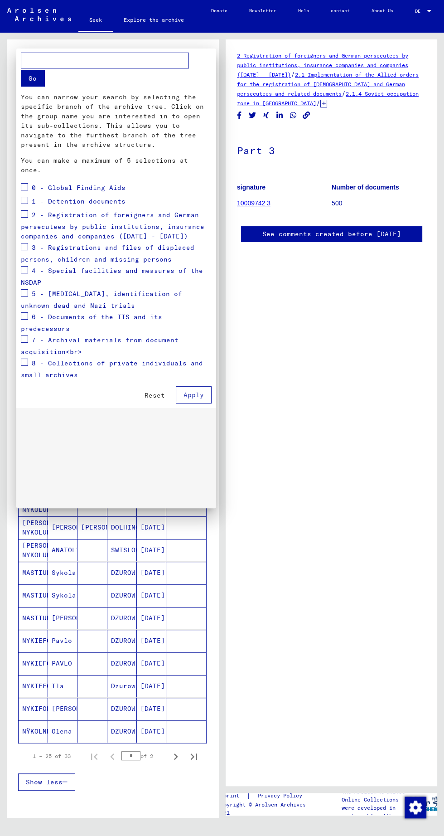
click at [161, 614] on div at bounding box center [222, 418] width 444 height 836
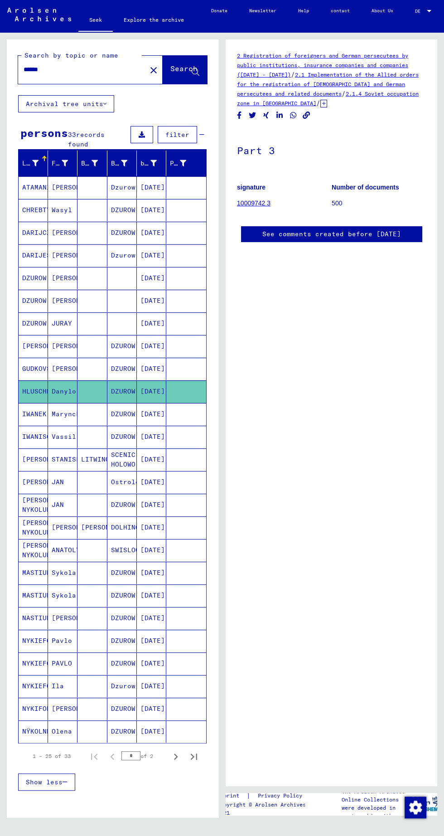
click at [293, 609] on div "2 Registration of foreigners and German persecutees by public institutions, ins…" at bounding box center [332, 412] width 212 height 746
click at [148, 74] on mat-icon "close" at bounding box center [153, 70] width 11 height 11
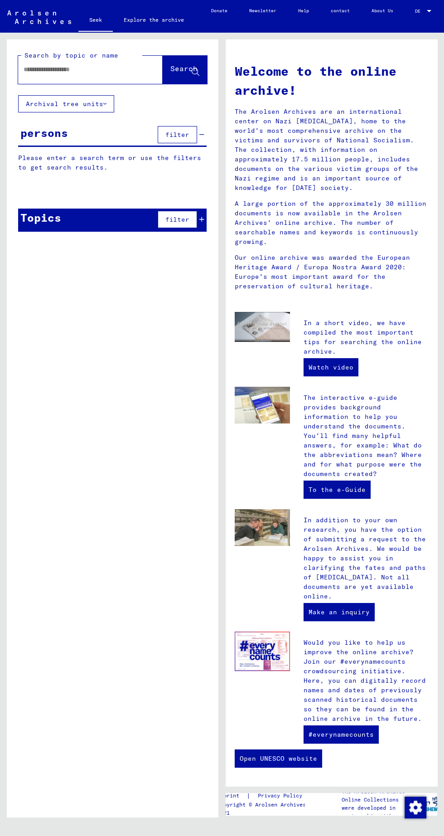
click at [61, 69] on input "text" at bounding box center [80, 70] width 112 height 10
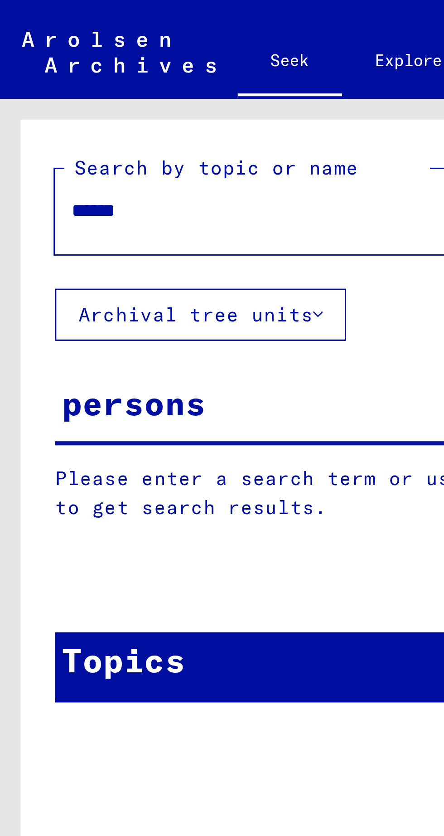
type input "******"
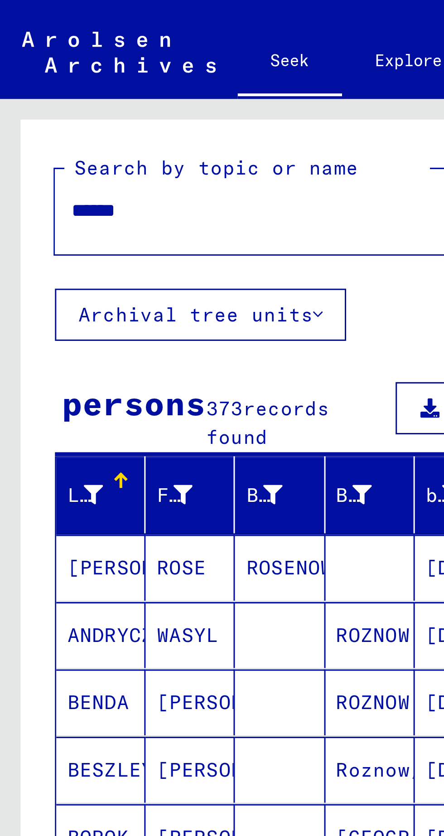
scroll to position [59, 0]
click at [91, 298] on icon "button" at bounding box center [93, 301] width 5 height 6
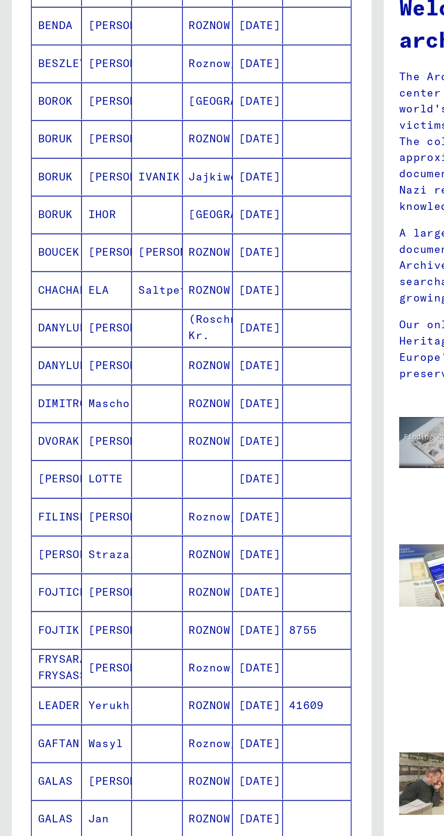
scroll to position [184, 0]
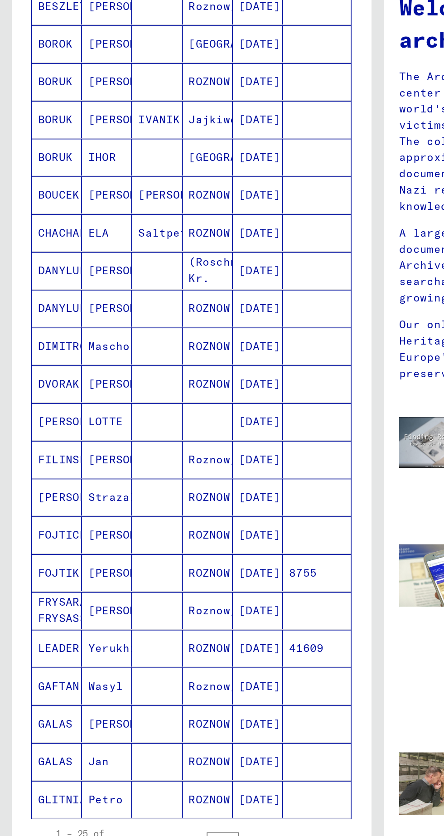
click at [176, 555] on icon "Next page" at bounding box center [175, 561] width 13 height 13
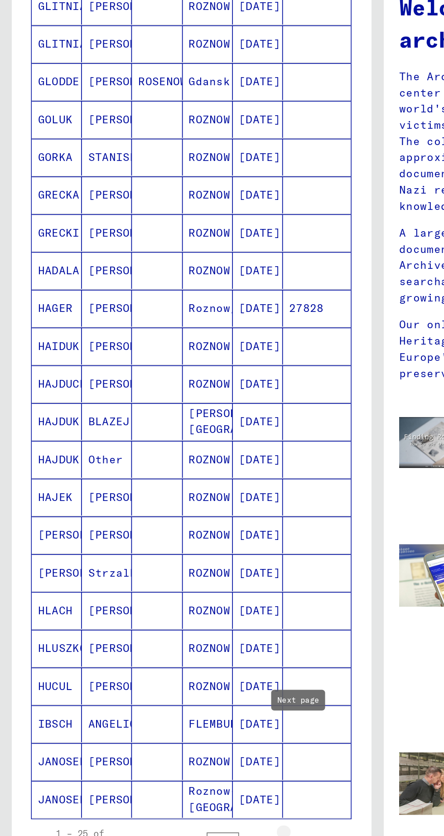
click at [176, 555] on icon "Next page" at bounding box center [175, 561] width 13 height 13
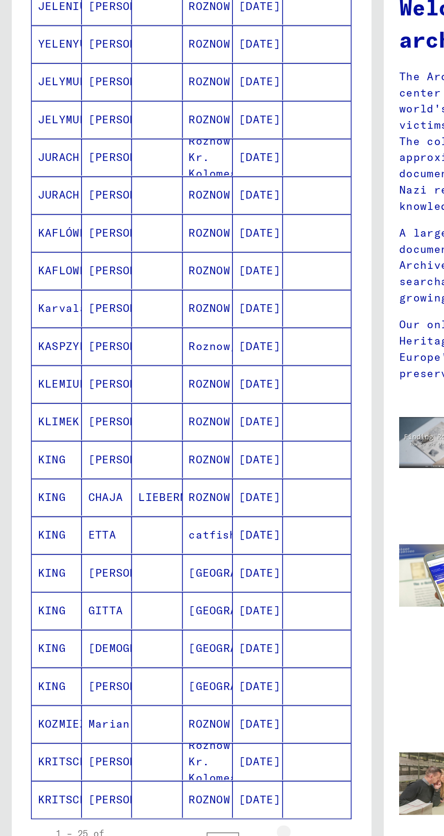
click at [175, 555] on icon "Next page" at bounding box center [175, 561] width 13 height 13
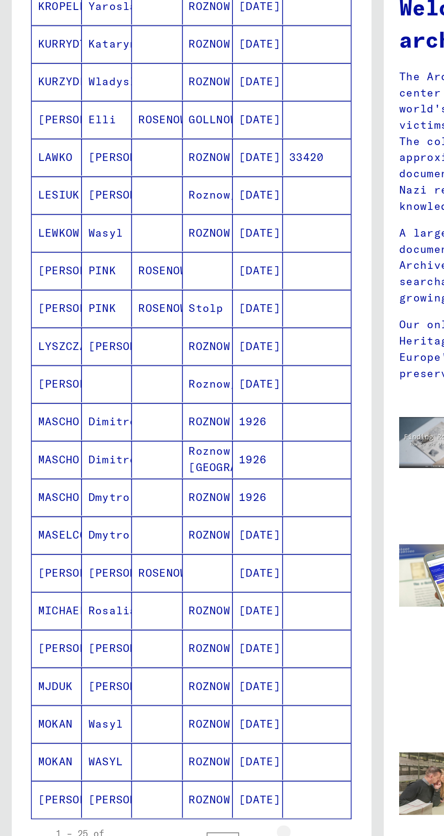
click at [176, 555] on icon "Next page" at bounding box center [175, 561] width 13 height 13
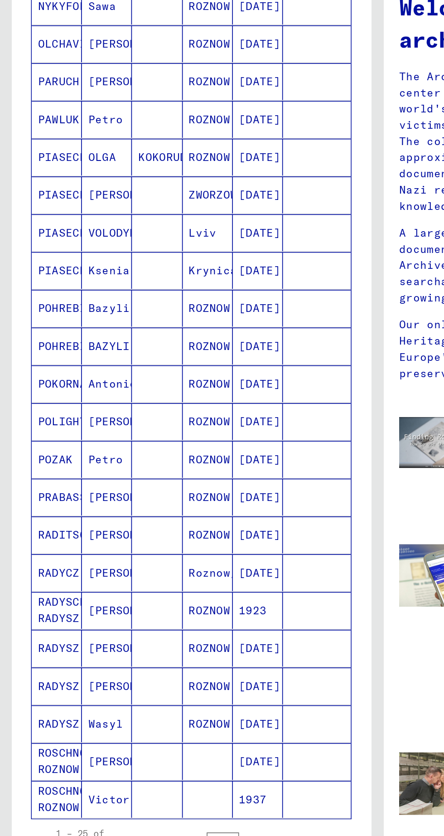
click at [45, 399] on font "RADYCZ" at bounding box center [34, 403] width 24 height 8
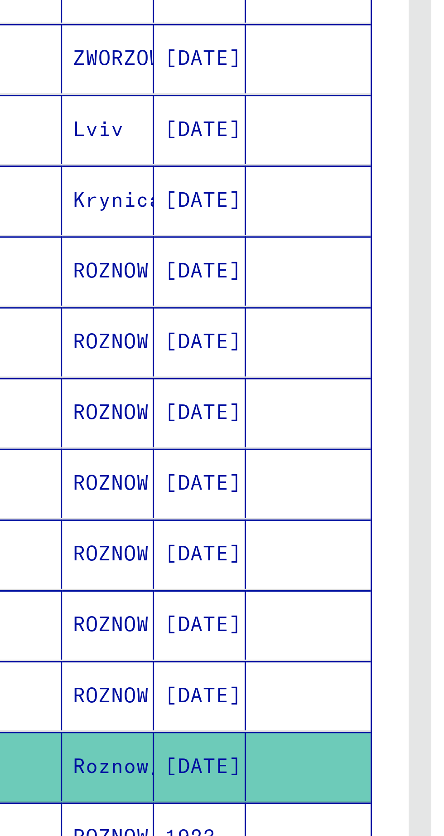
scroll to position [186, 0]
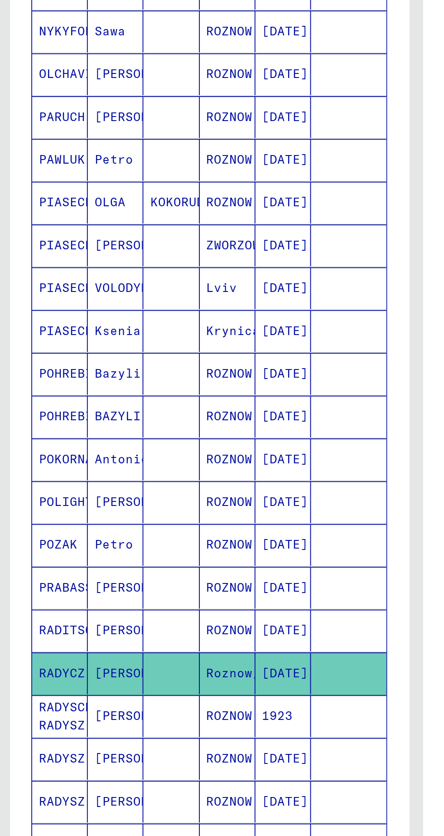
click at [63, 421] on mat-row "RADYSCH RADYSZ Wassylyna Wasylina Wasyljna ROZNOW 1923" at bounding box center [113, 432] width 188 height 23
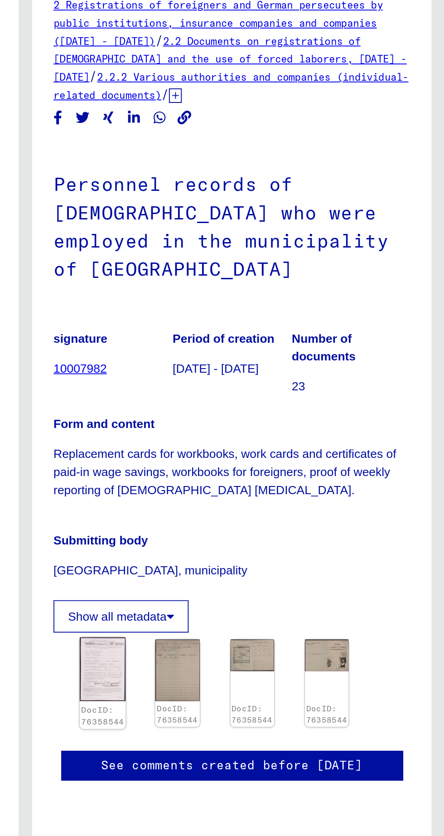
click at [261, 425] on img at bounding box center [263, 408] width 24 height 34
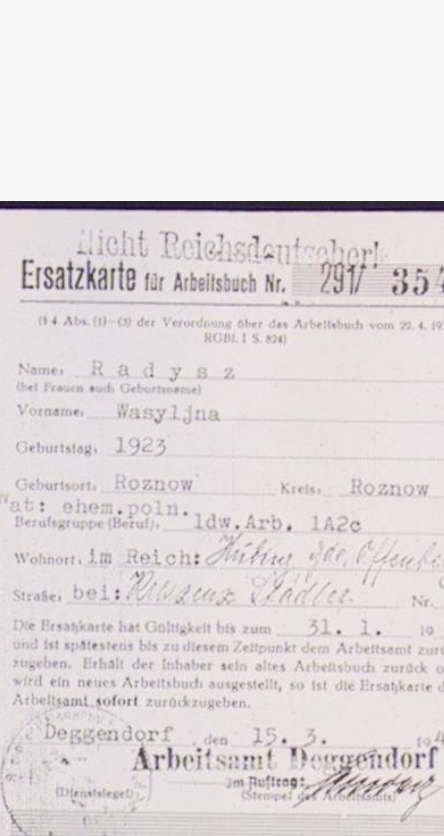
scroll to position [0, 2]
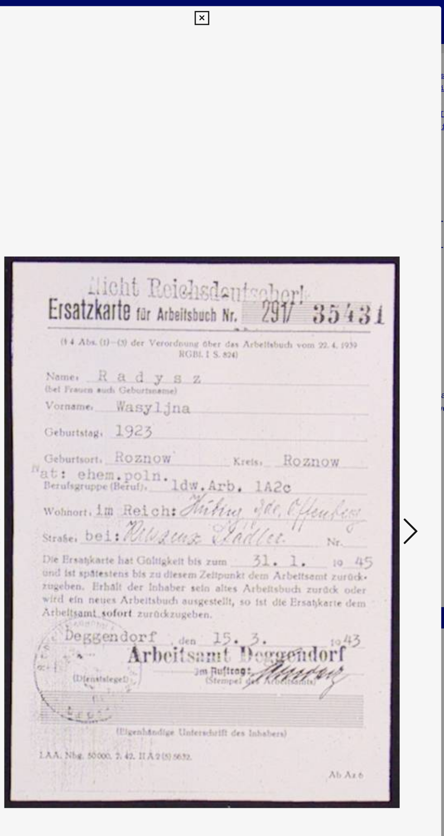
click at [372, 405] on icon at bounding box center [377, 394] width 11 height 22
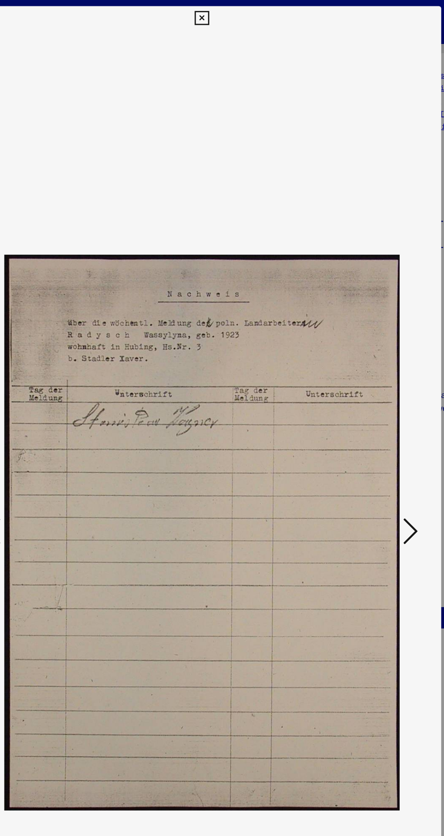
click at [378, 405] on icon at bounding box center [377, 394] width 11 height 22
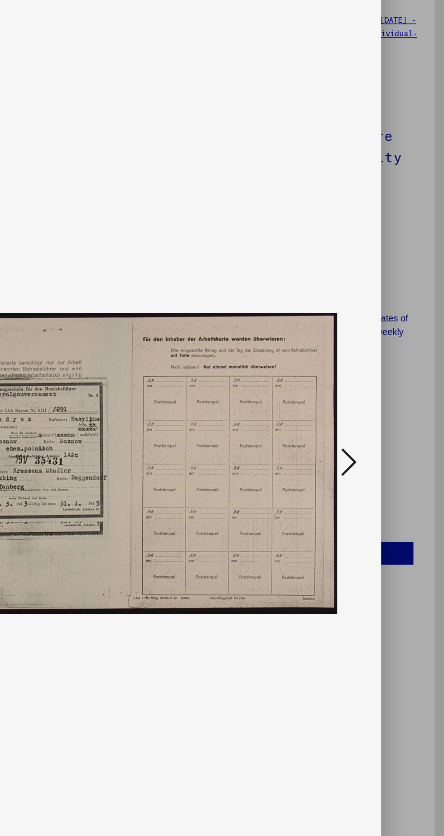
click at [377, 405] on icon at bounding box center [377, 394] width 11 height 22
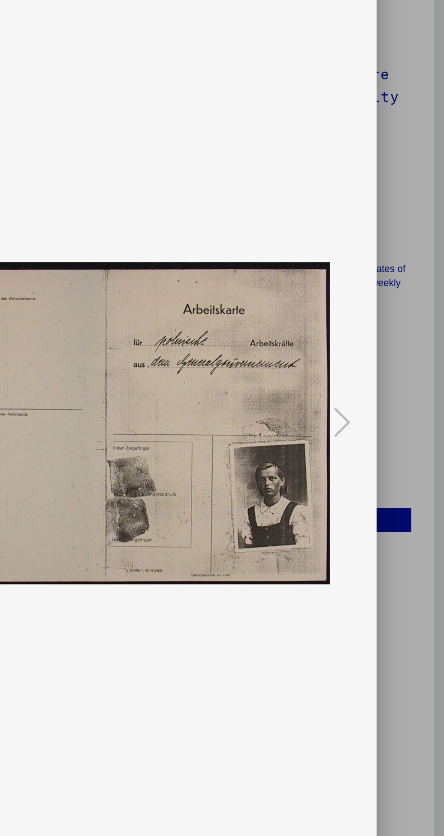
scroll to position [0, 0]
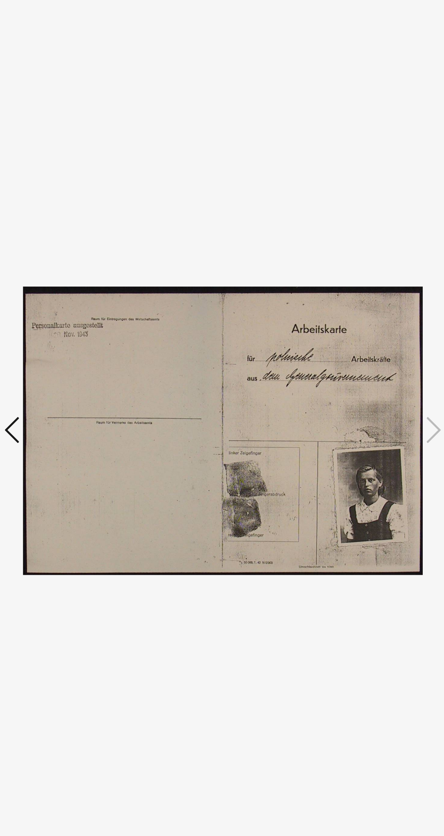
click at [70, 405] on icon at bounding box center [67, 394] width 11 height 22
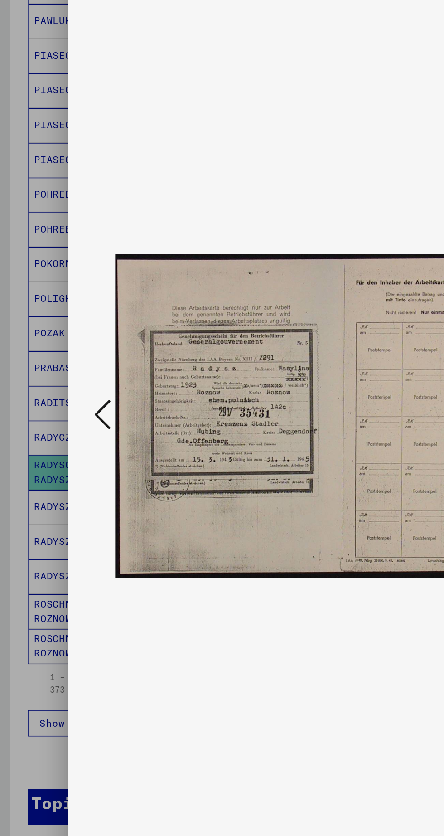
click at [70, 405] on icon at bounding box center [67, 394] width 11 height 22
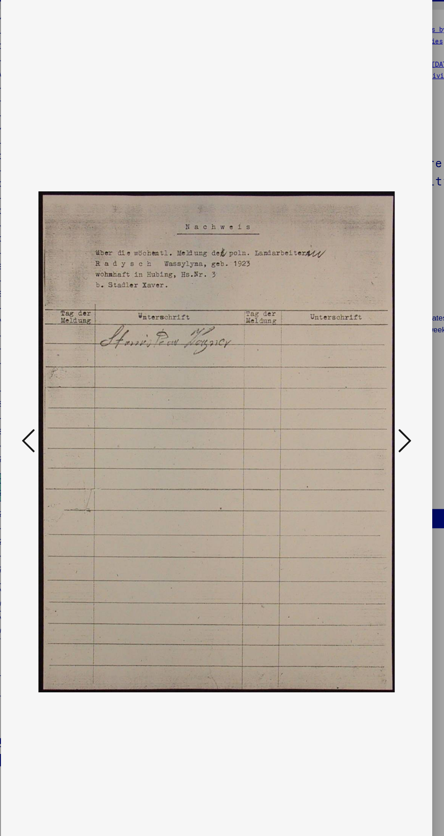
click at [224, 19] on icon at bounding box center [222, 13] width 10 height 11
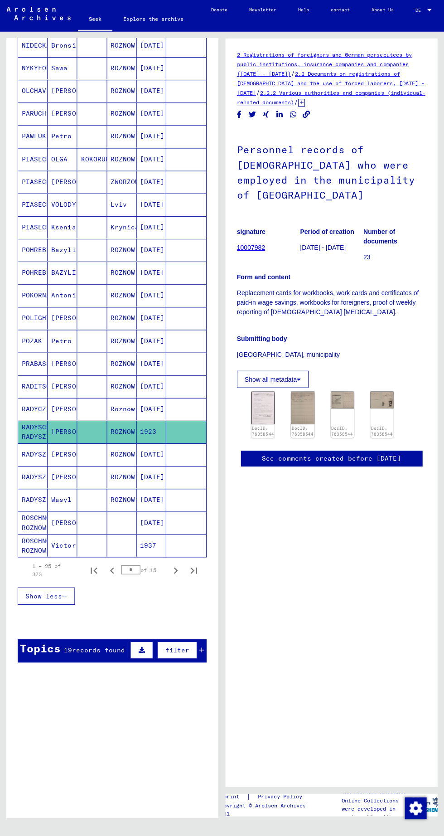
scroll to position [189, 0]
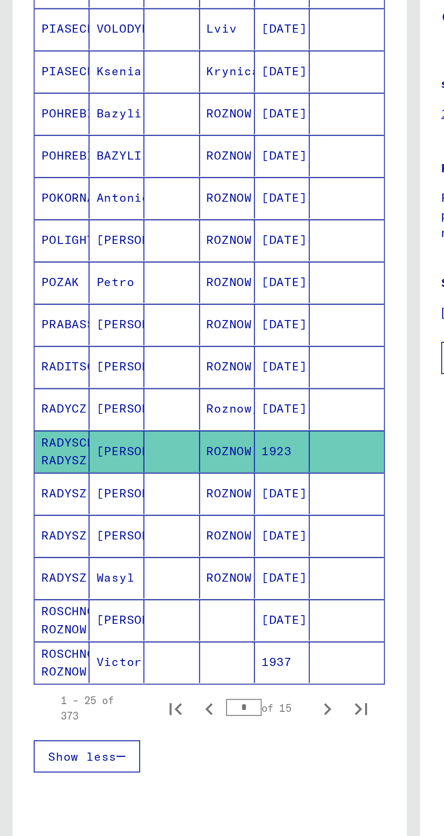
click at [37, 448] on font "RADYSZ" at bounding box center [34, 452] width 24 height 8
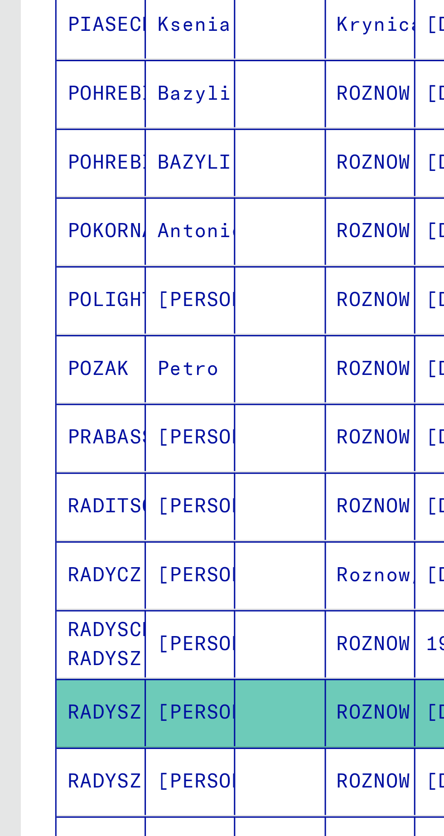
scroll to position [37, 0]
click at [58, 397] on font "Michael" at bounding box center [78, 401] width 53 height 8
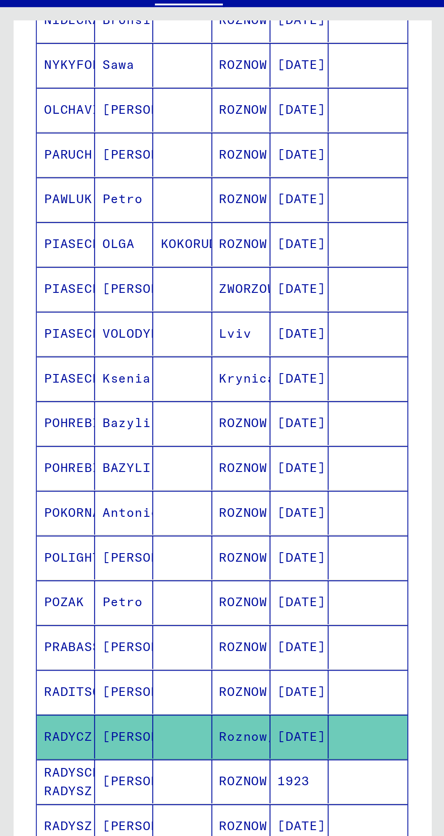
scroll to position [59, 0]
click at [59, 488] on font "Wasyl" at bounding box center [62, 492] width 20 height 8
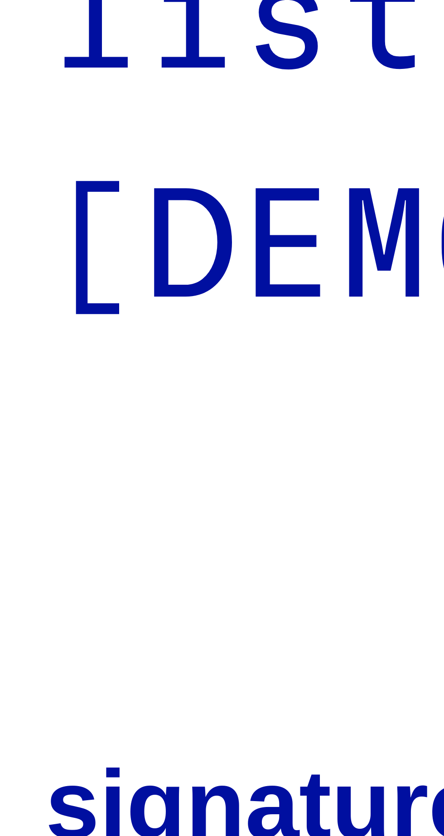
scroll to position [59, 2]
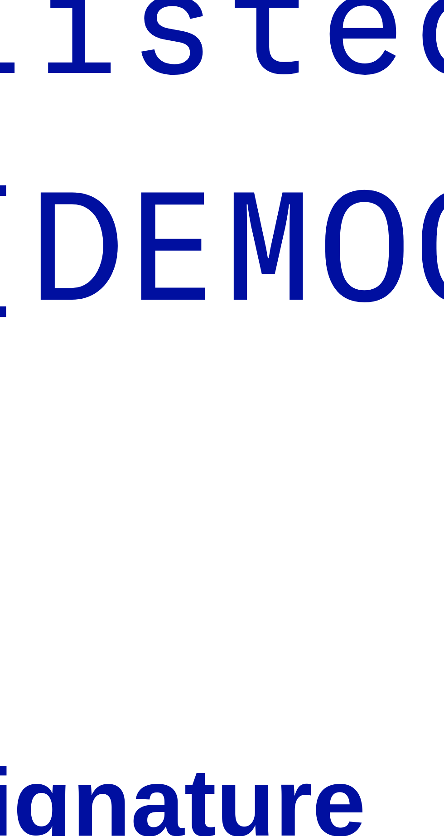
click at [260, 250] on img at bounding box center [278, 270] width 56 height 40
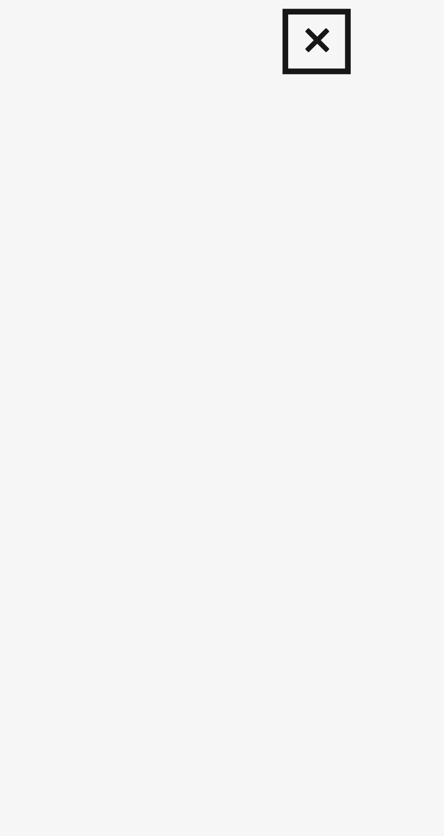
scroll to position [0, 2]
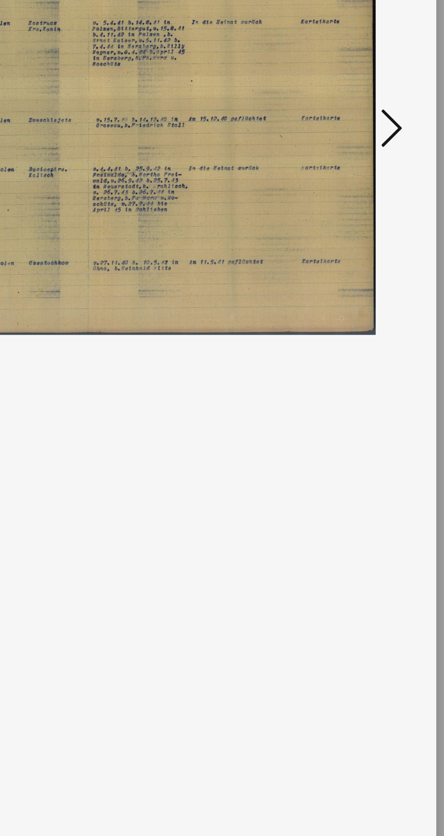
click at [378, 388] on icon at bounding box center [377, 394] width 11 height 22
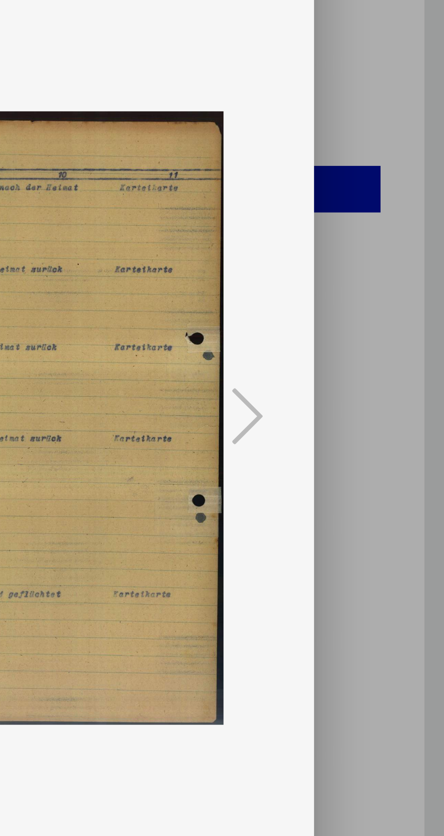
scroll to position [0, 0]
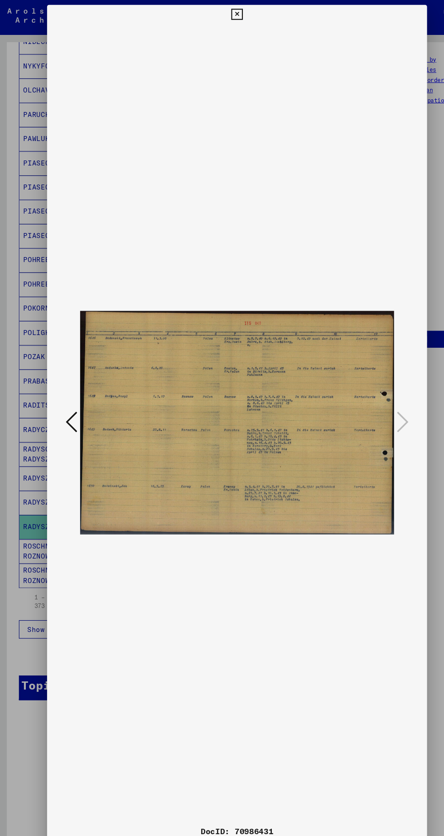
click at [226, 15] on icon at bounding box center [222, 13] width 10 height 11
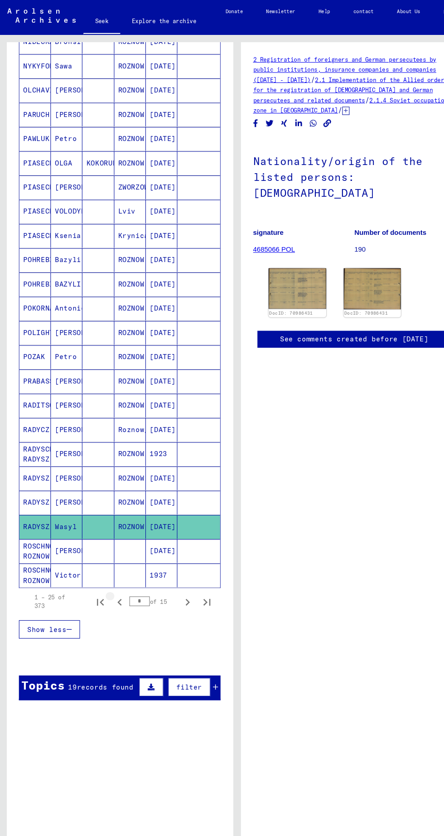
scroll to position [3, 0]
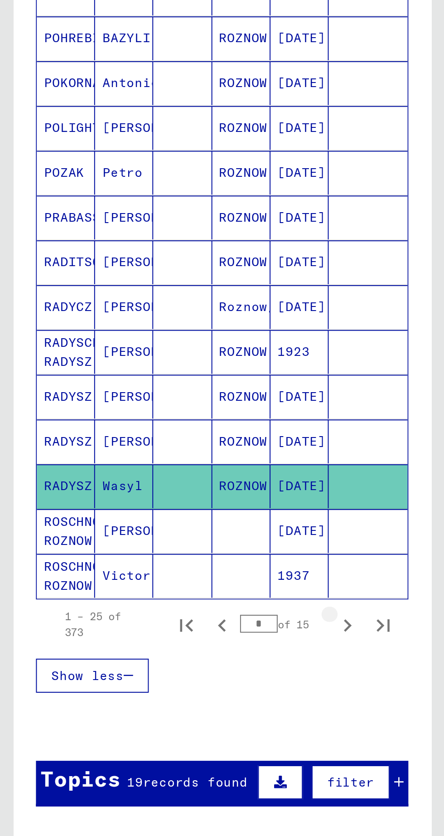
click at [172, 556] on icon "Next page" at bounding box center [175, 562] width 13 height 13
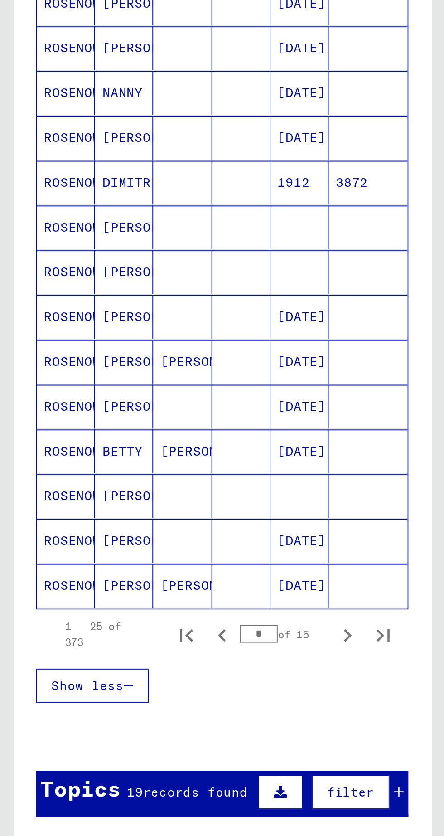
scroll to position [189, 0]
click at [176, 561] on icon "Next page" at bounding box center [175, 567] width 13 height 13
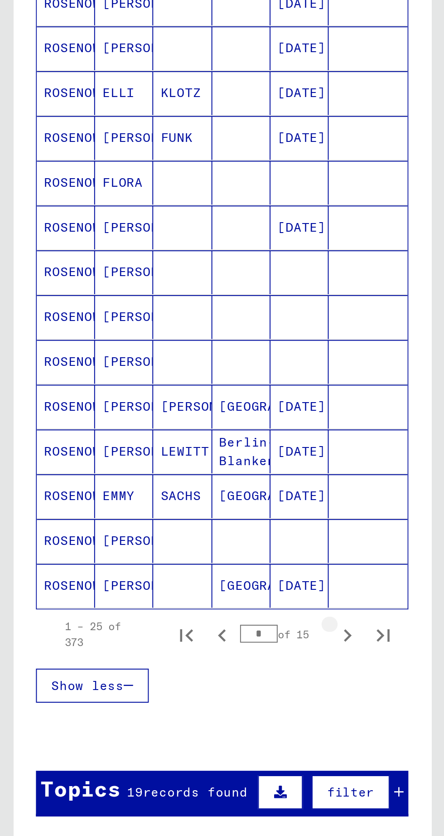
click at [175, 563] on icon "Next page" at bounding box center [175, 567] width 13 height 13
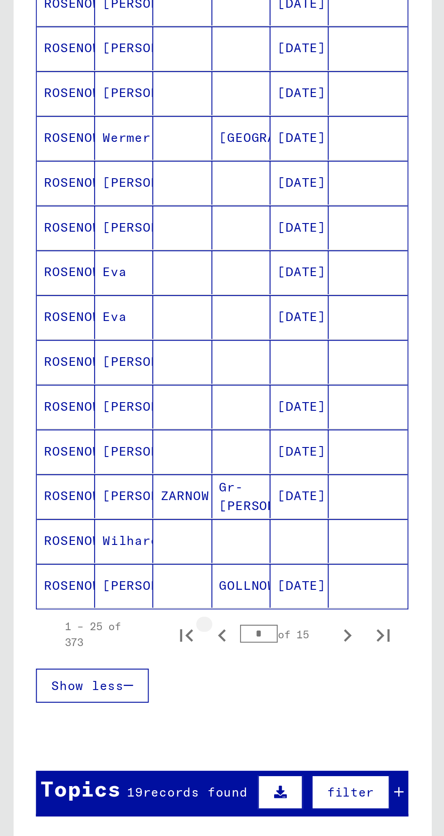
click at [112, 564] on icon "Previous page" at bounding box center [112, 567] width 13 height 13
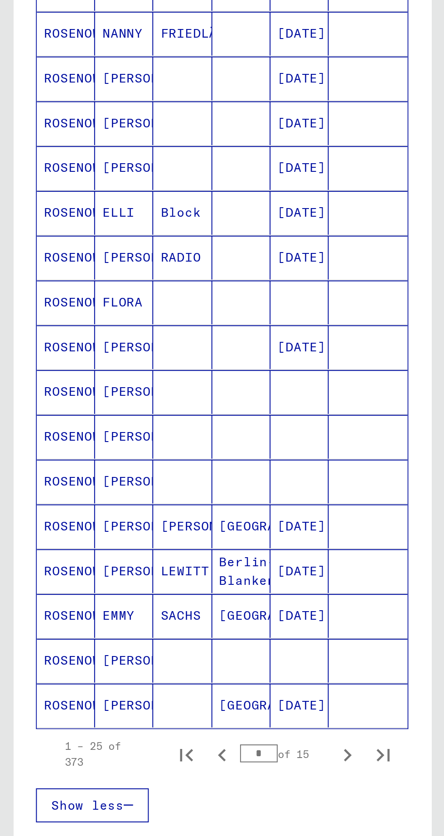
scroll to position [130, 0]
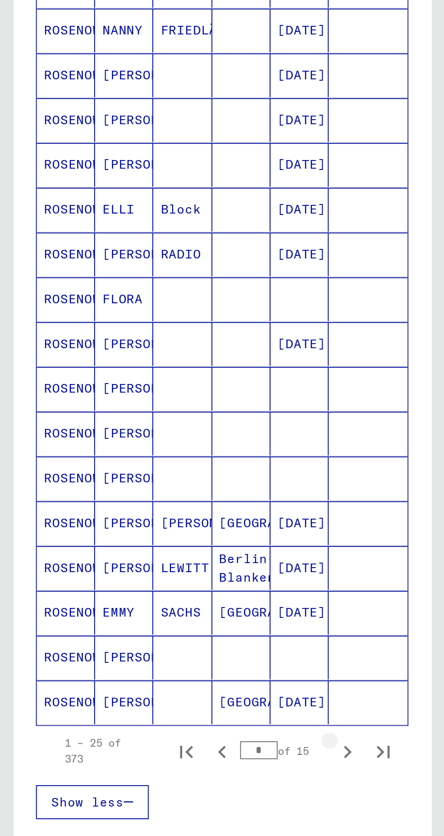
click at [175, 624] on icon "Next page" at bounding box center [176, 627] width 4 height 6
type input "*"
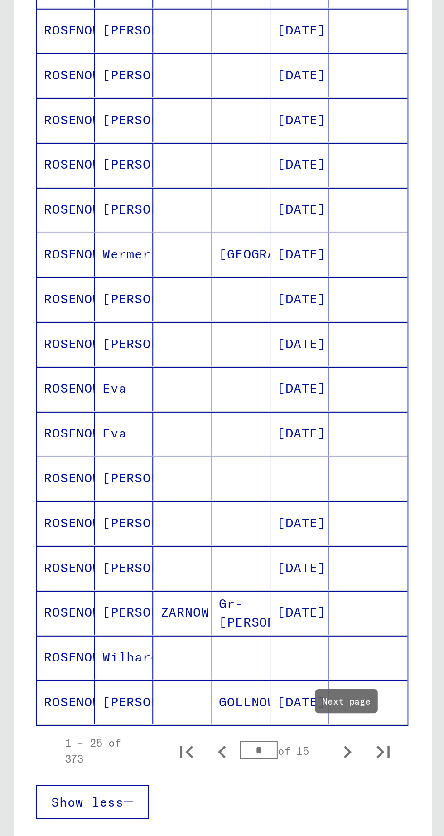
scroll to position [0, 0]
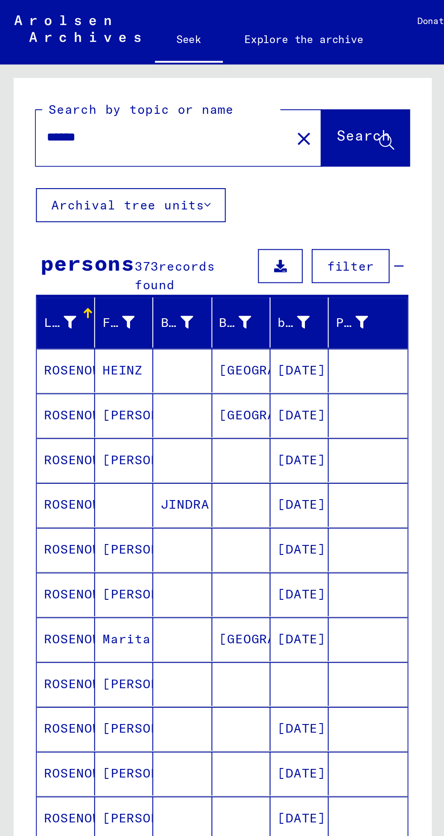
scroll to position [0, 0]
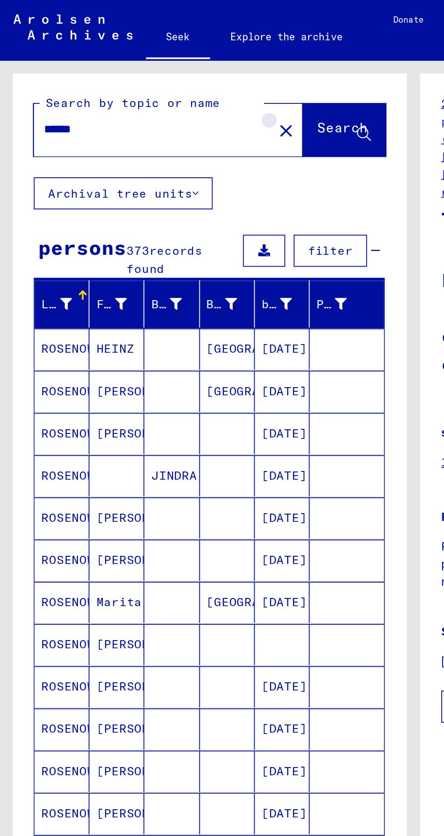
click at [146, 70] on button "close" at bounding box center [154, 70] width 18 height 18
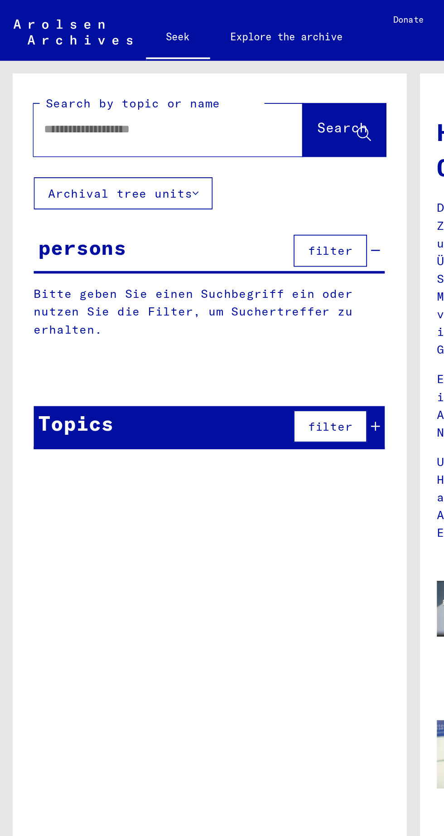
click at [77, 69] on input "text" at bounding box center [80, 70] width 112 height 10
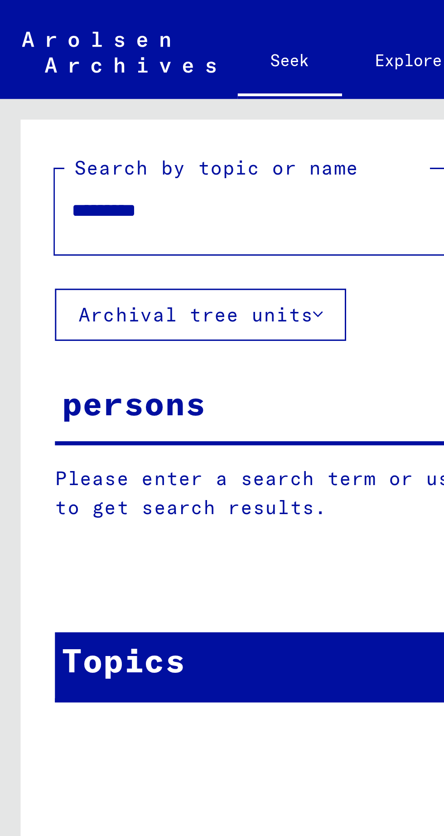
type input "*********"
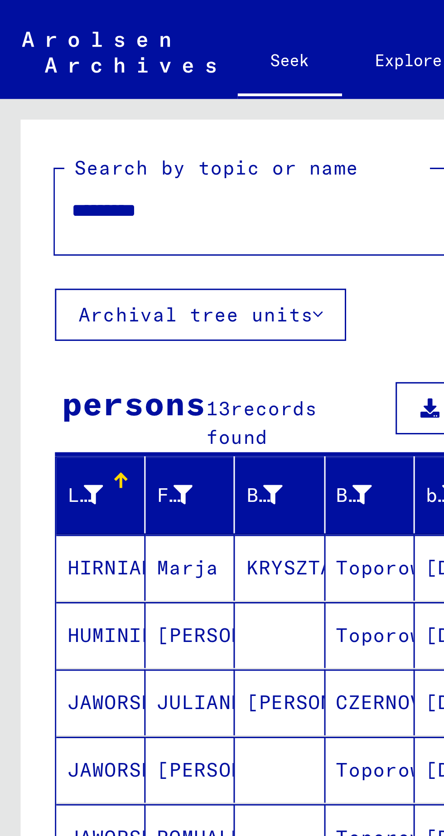
scroll to position [0, 2]
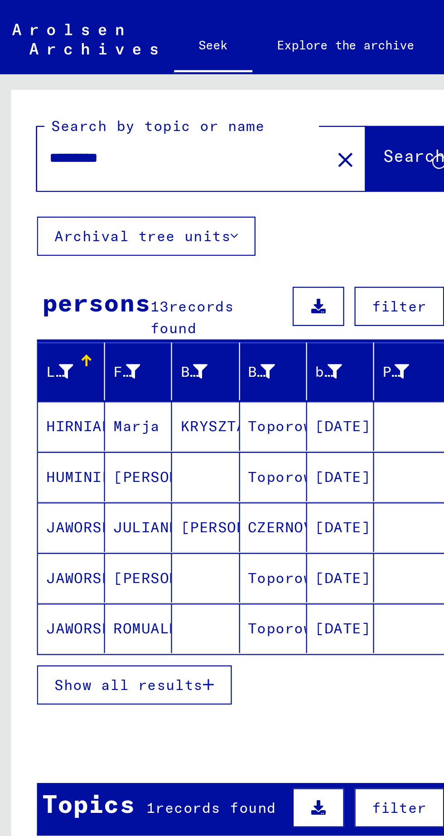
click at [76, 304] on button "Show all results" at bounding box center [61, 300] width 86 height 17
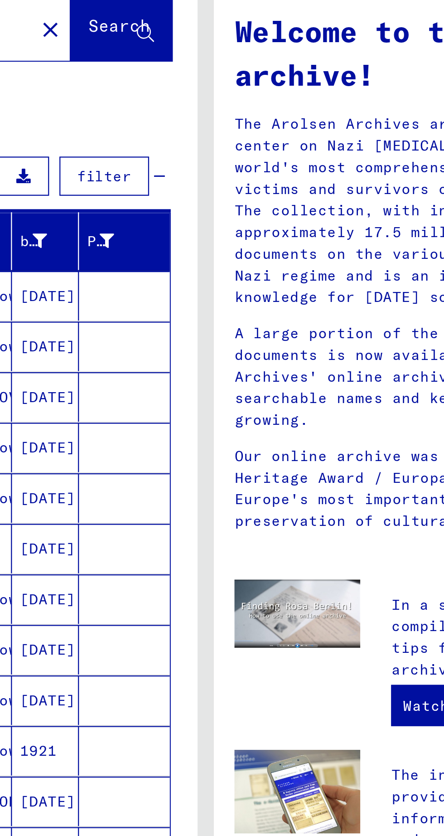
scroll to position [59, 0]
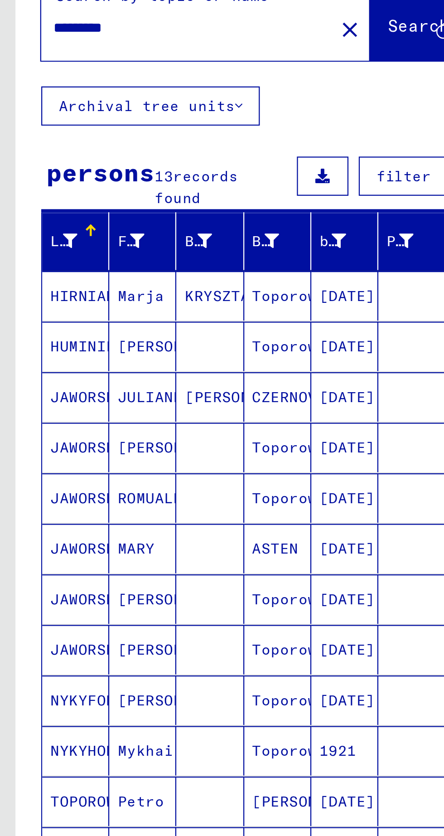
click at [94, 472] on icon "First page" at bounding box center [94, 478] width 13 height 13
type input "*"
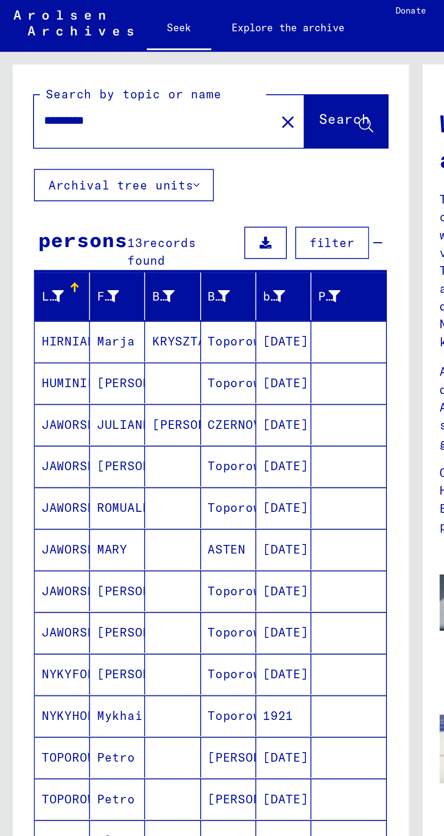
scroll to position [0, 0]
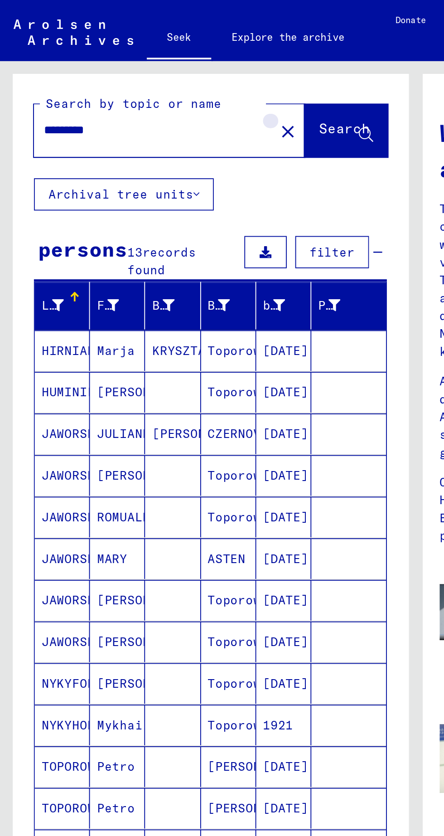
click at [148, 70] on mat-icon "close" at bounding box center [153, 70] width 11 height 11
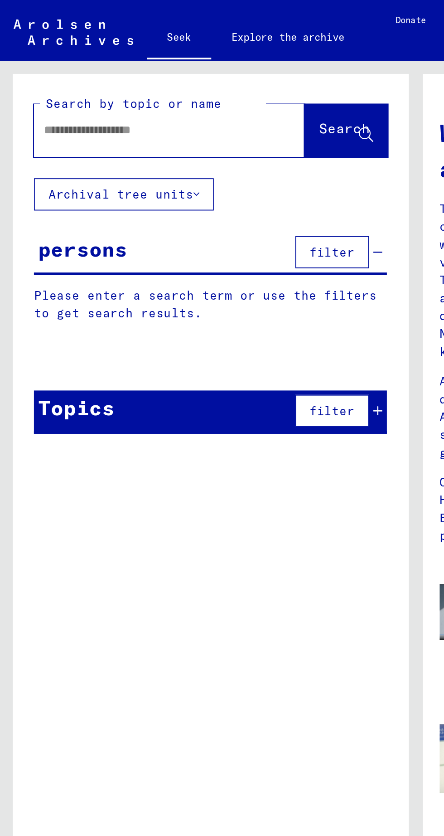
click at [55, 66] on input "text" at bounding box center [80, 70] width 112 height 10
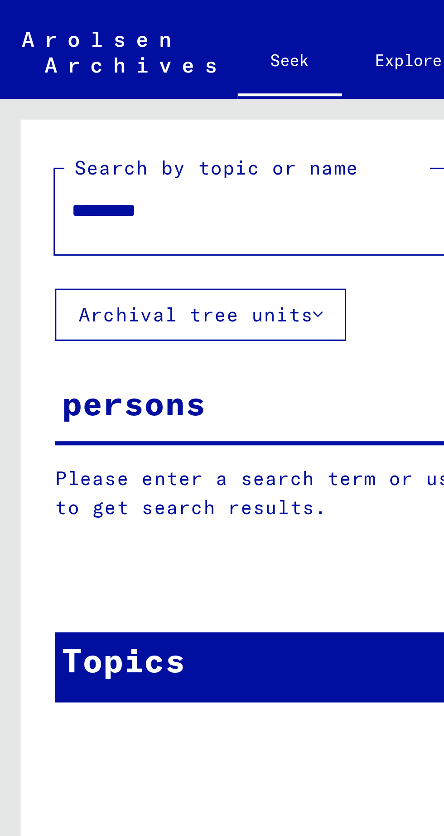
type input "*********"
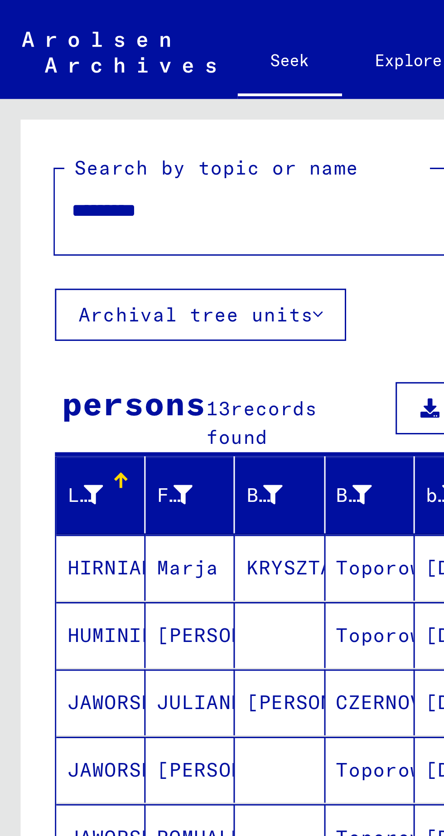
scroll to position [59, 0]
click at [76, 297] on font "Show all results" at bounding box center [58, 301] width 65 height 8
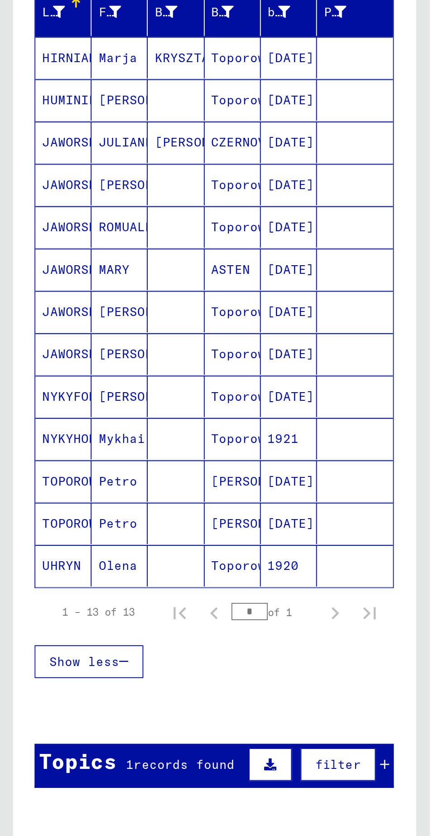
scroll to position [0, 0]
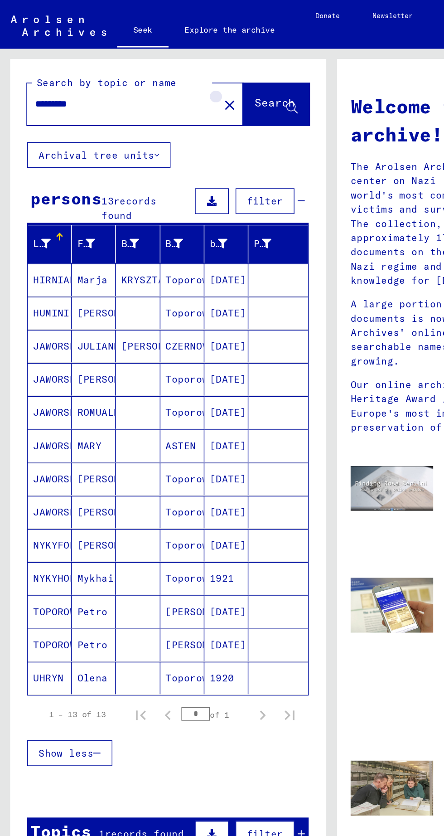
click at [148, 70] on mat-icon "close" at bounding box center [153, 70] width 11 height 11
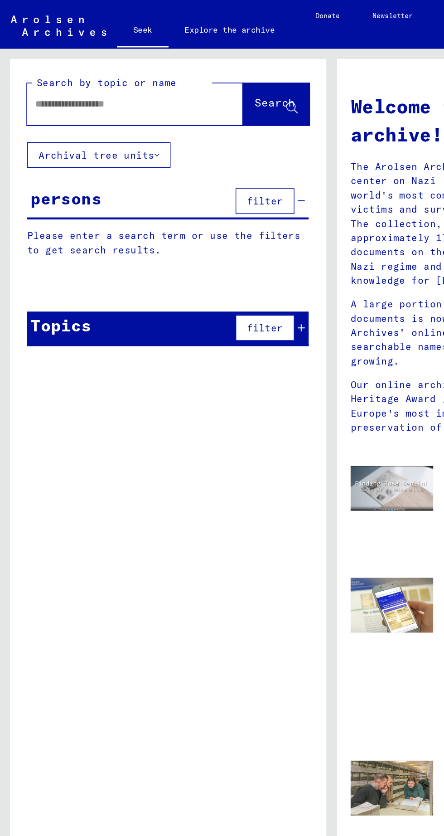
click at [63, 71] on input "text" at bounding box center [80, 70] width 112 height 10
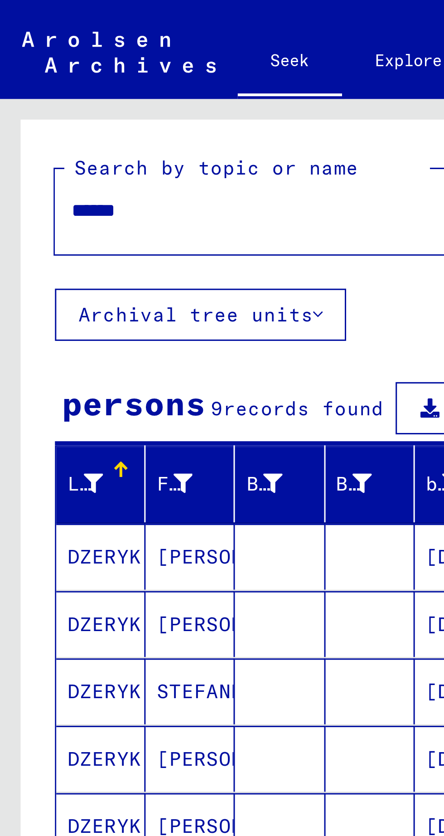
scroll to position [59, 0]
click at [78, 293] on font "Show all results" at bounding box center [58, 297] width 65 height 8
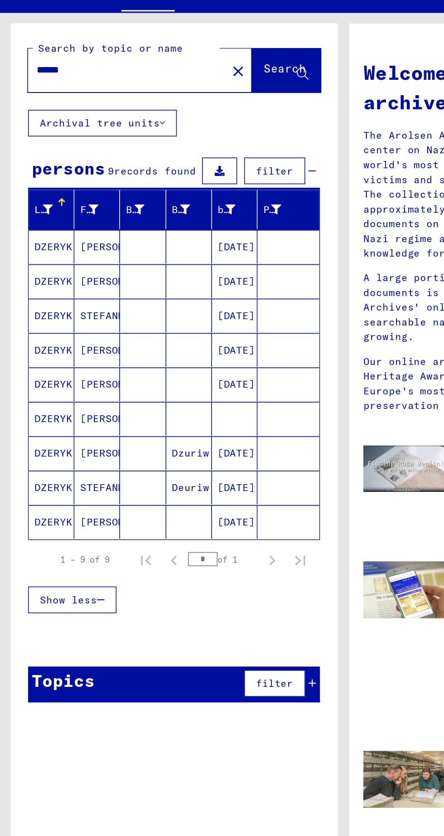
scroll to position [0, 0]
click at [60, 65] on input "******" at bounding box center [80, 70] width 112 height 10
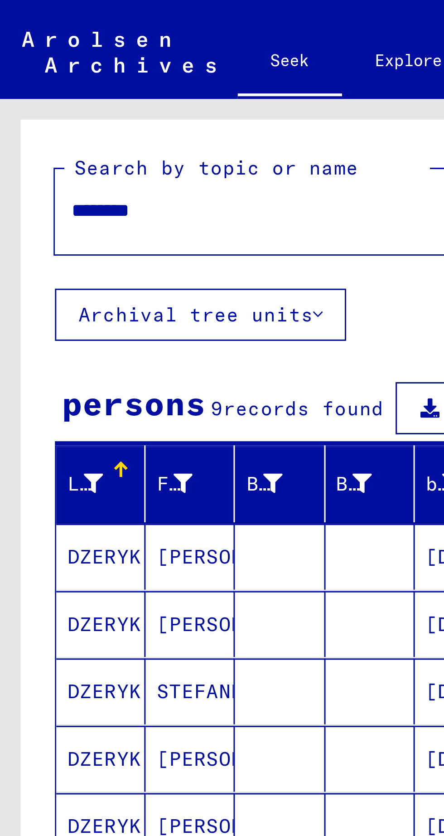
scroll to position [0, 2]
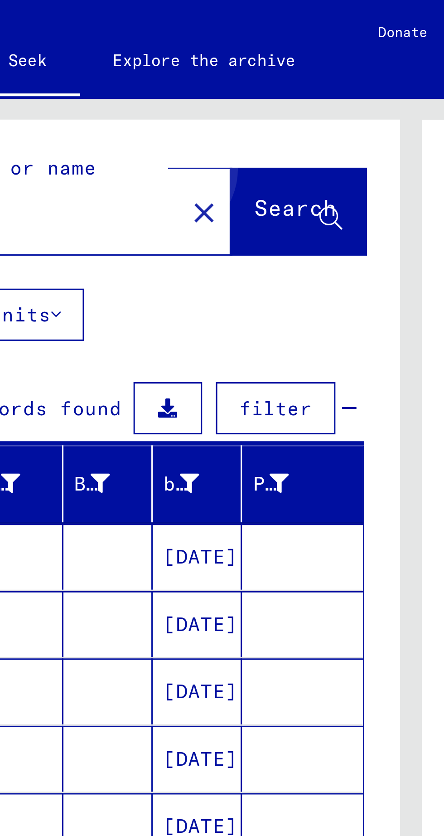
click at [175, 66] on font "Search" at bounding box center [183, 68] width 27 height 9
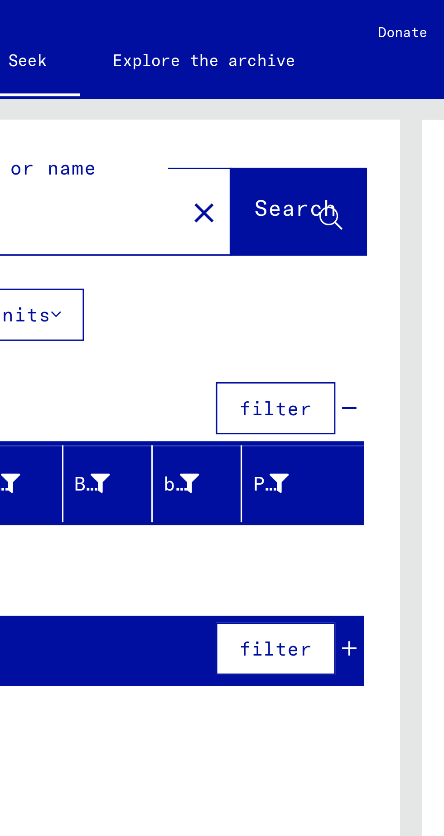
type input "******"
